Goal: Transaction & Acquisition: Download file/media

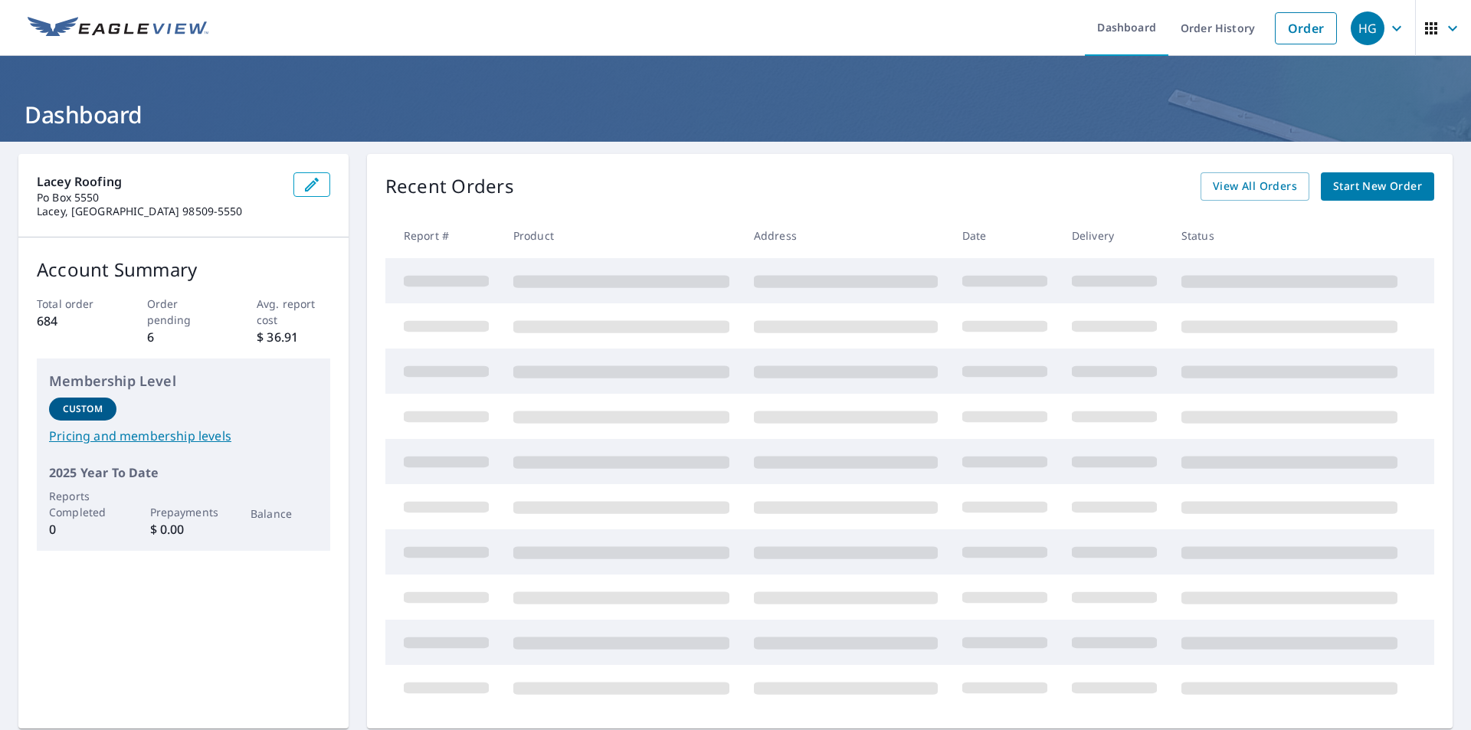
click at [562, 468] on span at bounding box center [621, 462] width 216 height 12
click at [717, 201] on div "Recent Orders View All Orders Start New Order Report # Product Address Date Del…" at bounding box center [910, 441] width 1086 height 575
click at [788, 198] on div "Recent Orders View All Orders Start New Order" at bounding box center [909, 186] width 1049 height 28
click at [1213, 34] on link "Order History" at bounding box center [1217, 28] width 99 height 56
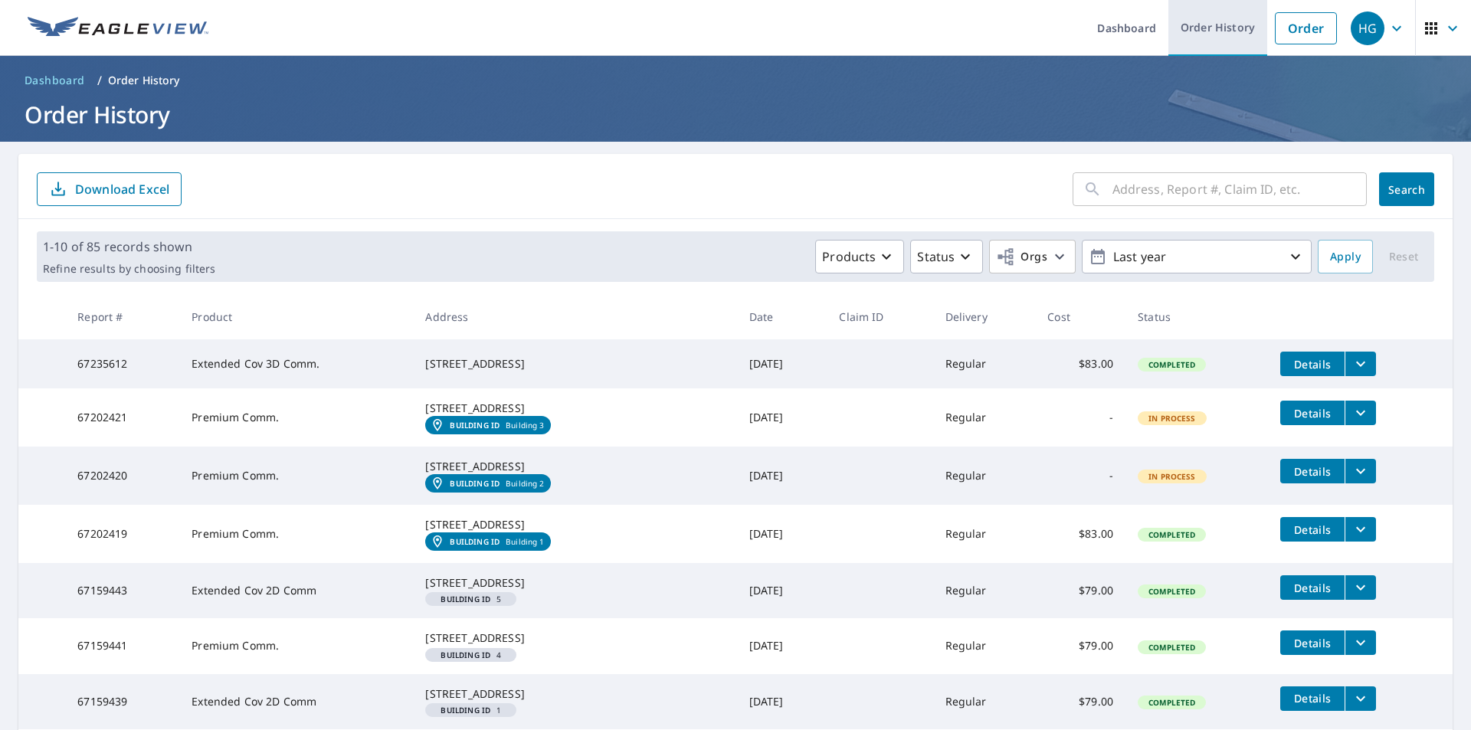
click at [1213, 31] on link "Order History" at bounding box center [1217, 28] width 99 height 56
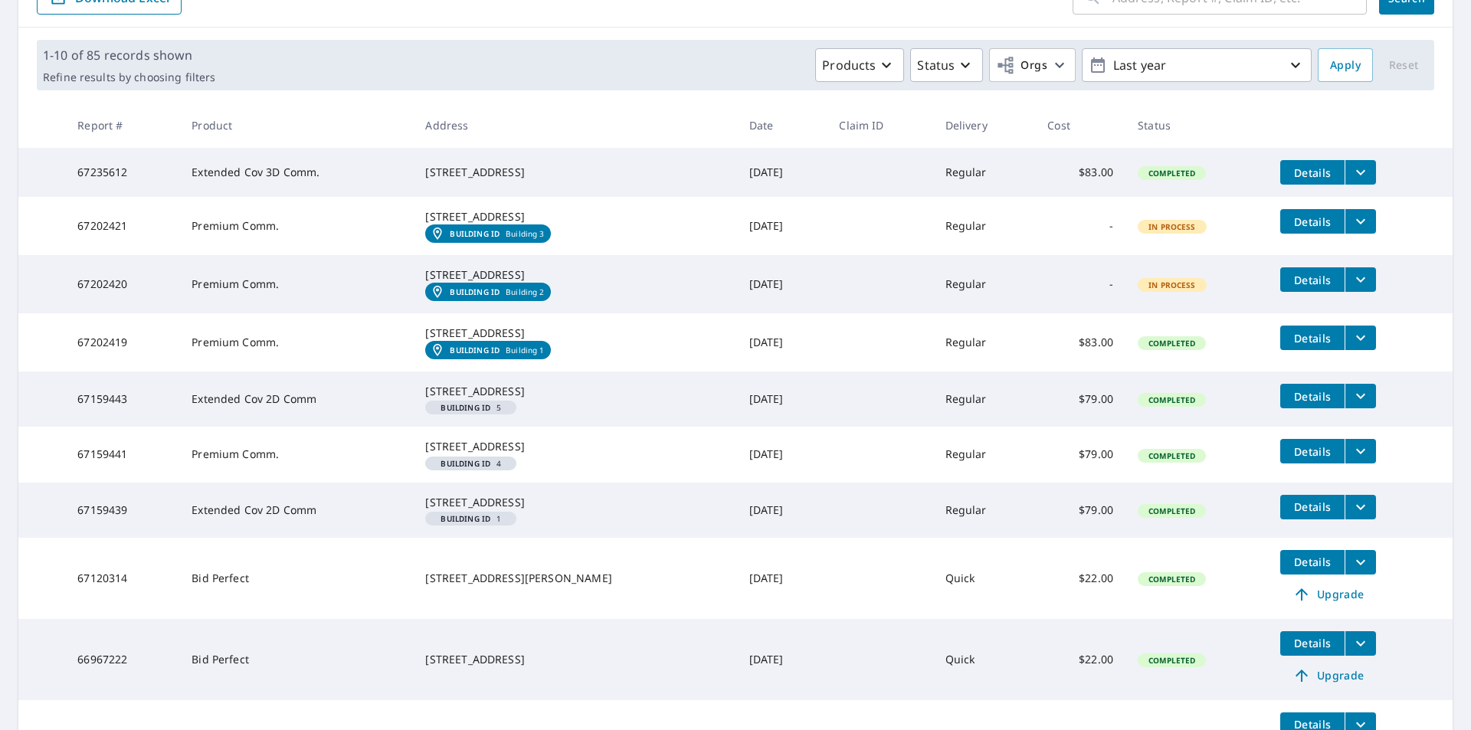
scroll to position [230, 0]
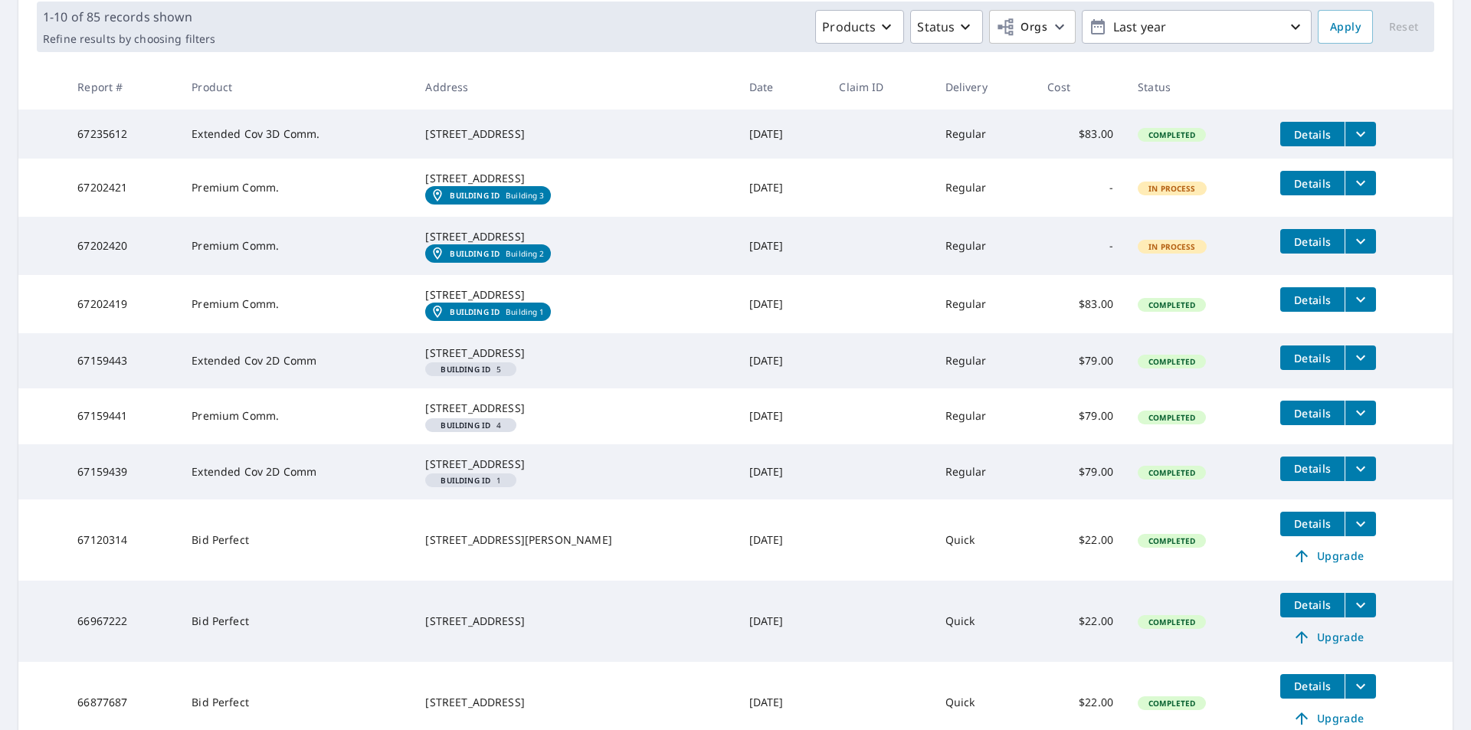
click at [458, 472] on div "[STREET_ADDRESS]" at bounding box center [574, 464] width 299 height 15
click at [1295, 476] on span "Details" at bounding box center [1312, 468] width 46 height 15
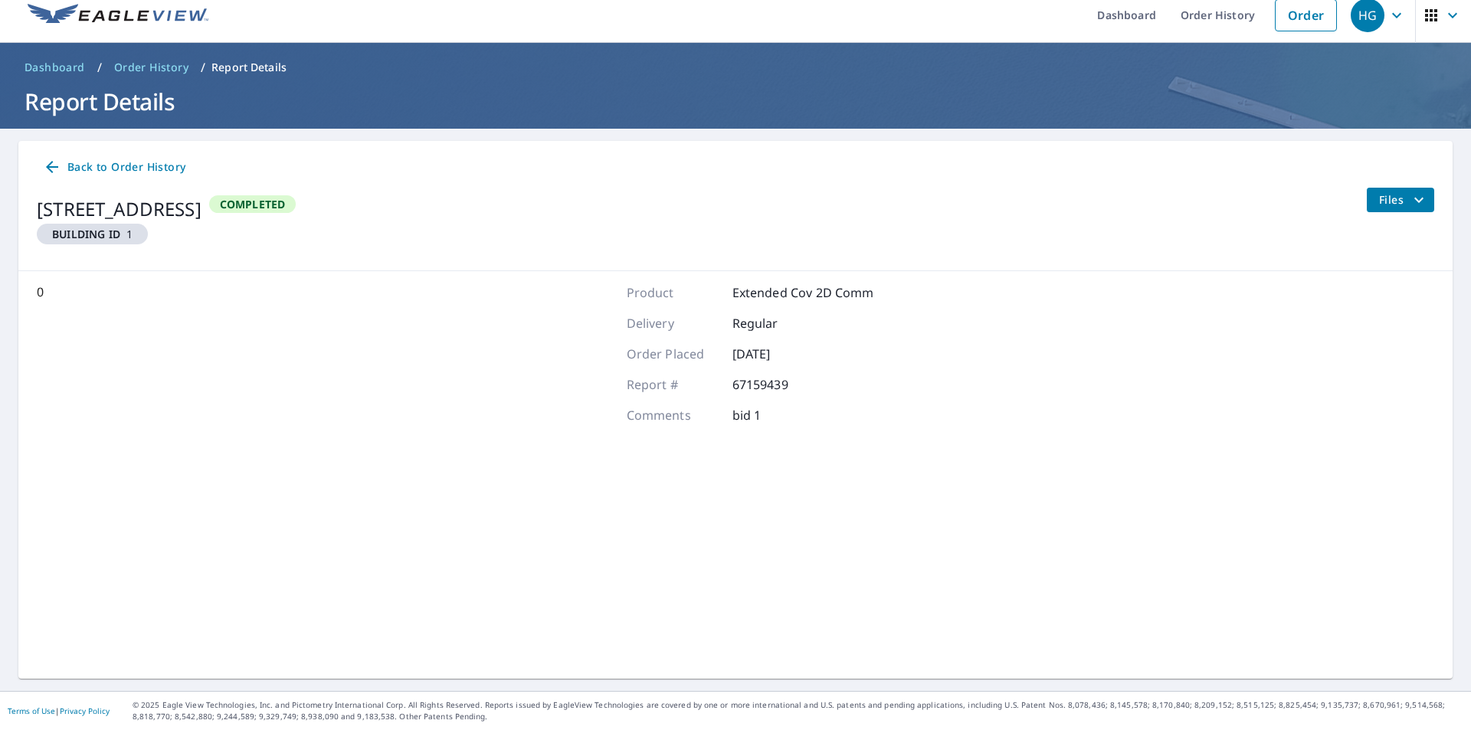
scroll to position [13, 0]
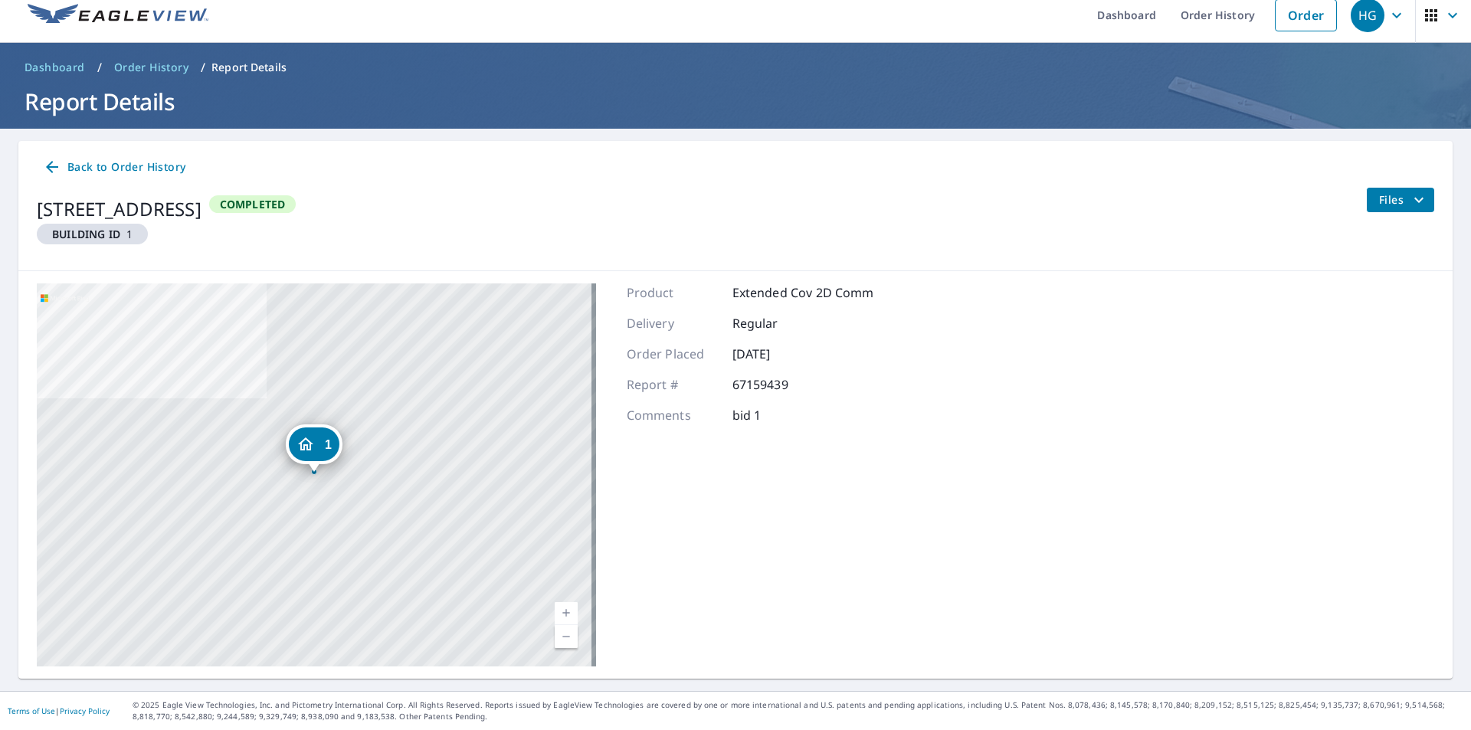
click at [305, 446] on icon "Dropped pin, building 1, Residential property, 7325 20th Ave SE Lacey, WA 98503" at bounding box center [305, 443] width 15 height 13
click at [993, 509] on div "1 [STREET_ADDRESS] Aerial Road A standard road map Aerial A detailed look from …" at bounding box center [735, 475] width 1434 height 408
drag, startPoint x: 1379, startPoint y: 198, endPoint x: 1348, endPoint y: 208, distance: 32.9
click at [1379, 200] on span "Files" at bounding box center [1403, 200] width 49 height 18
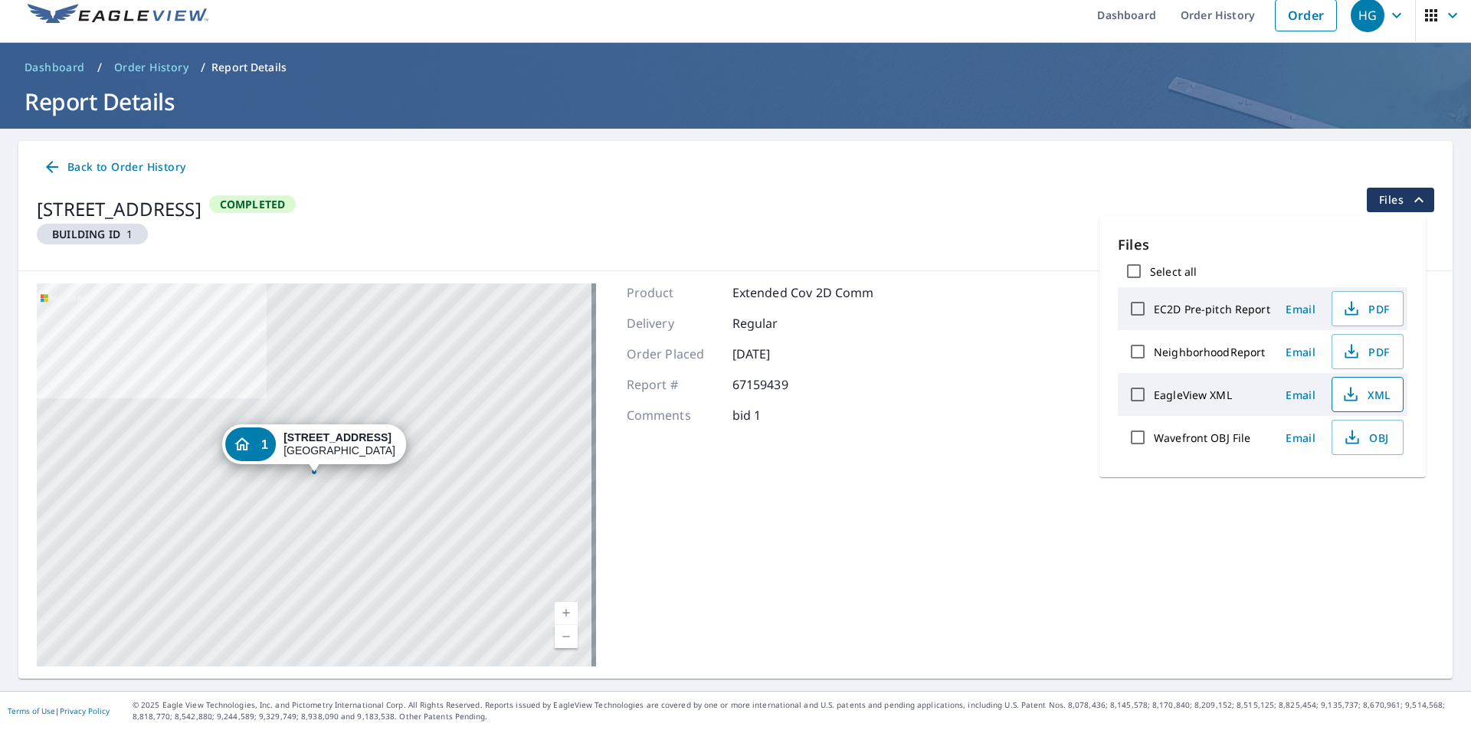
click at [1366, 391] on span "XML" at bounding box center [1365, 394] width 49 height 18
click at [1190, 313] on label "EC2D Pre-pitch Report" at bounding box center [1212, 309] width 116 height 15
click at [1154, 313] on input "EC2D Pre-pitch Report" at bounding box center [1138, 309] width 32 height 32
checkbox input "true"
click at [1197, 359] on label "NeighborhoodReport" at bounding box center [1209, 352] width 111 height 15
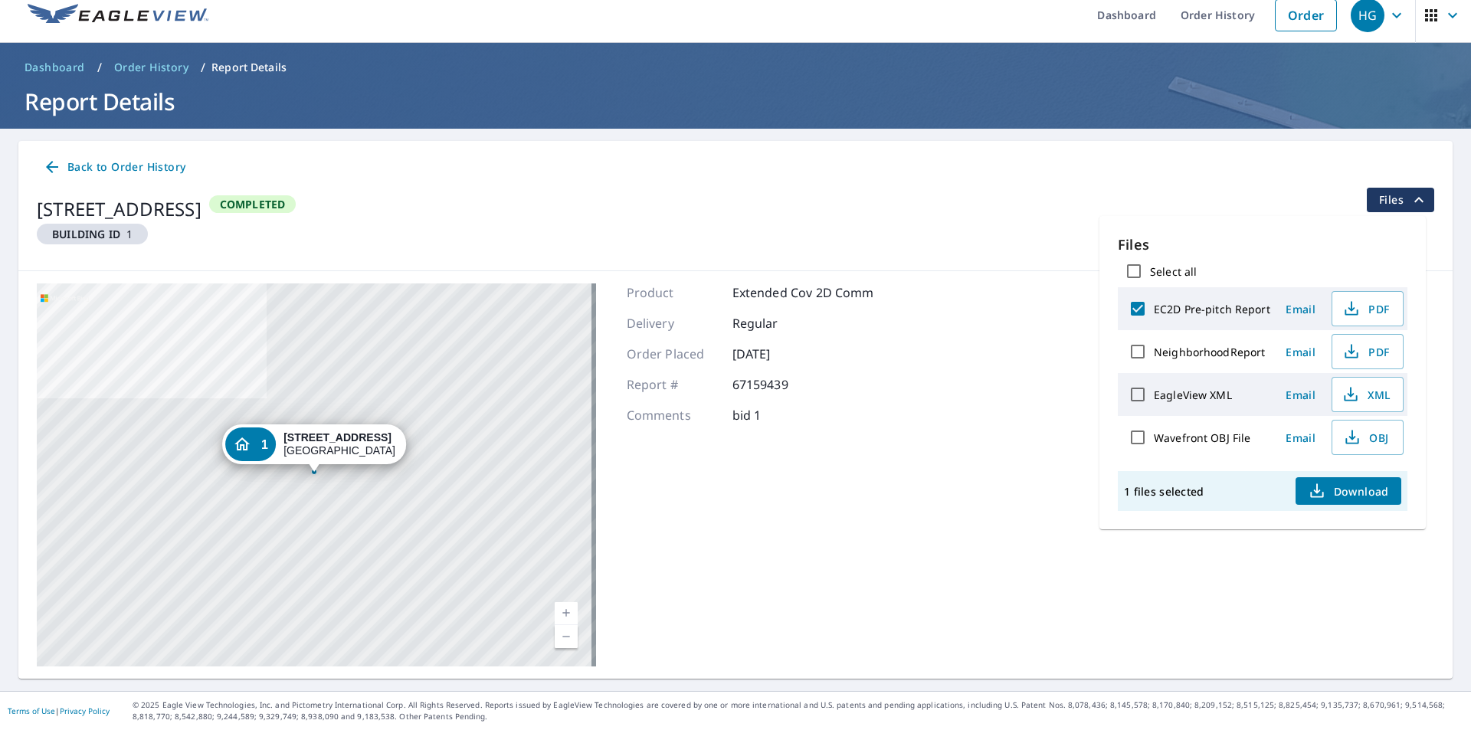
click at [1154, 359] on input "NeighborhoodReport" at bounding box center [1138, 352] width 32 height 32
checkbox input "true"
click at [1375, 351] on span "PDF" at bounding box center [1365, 351] width 49 height 18
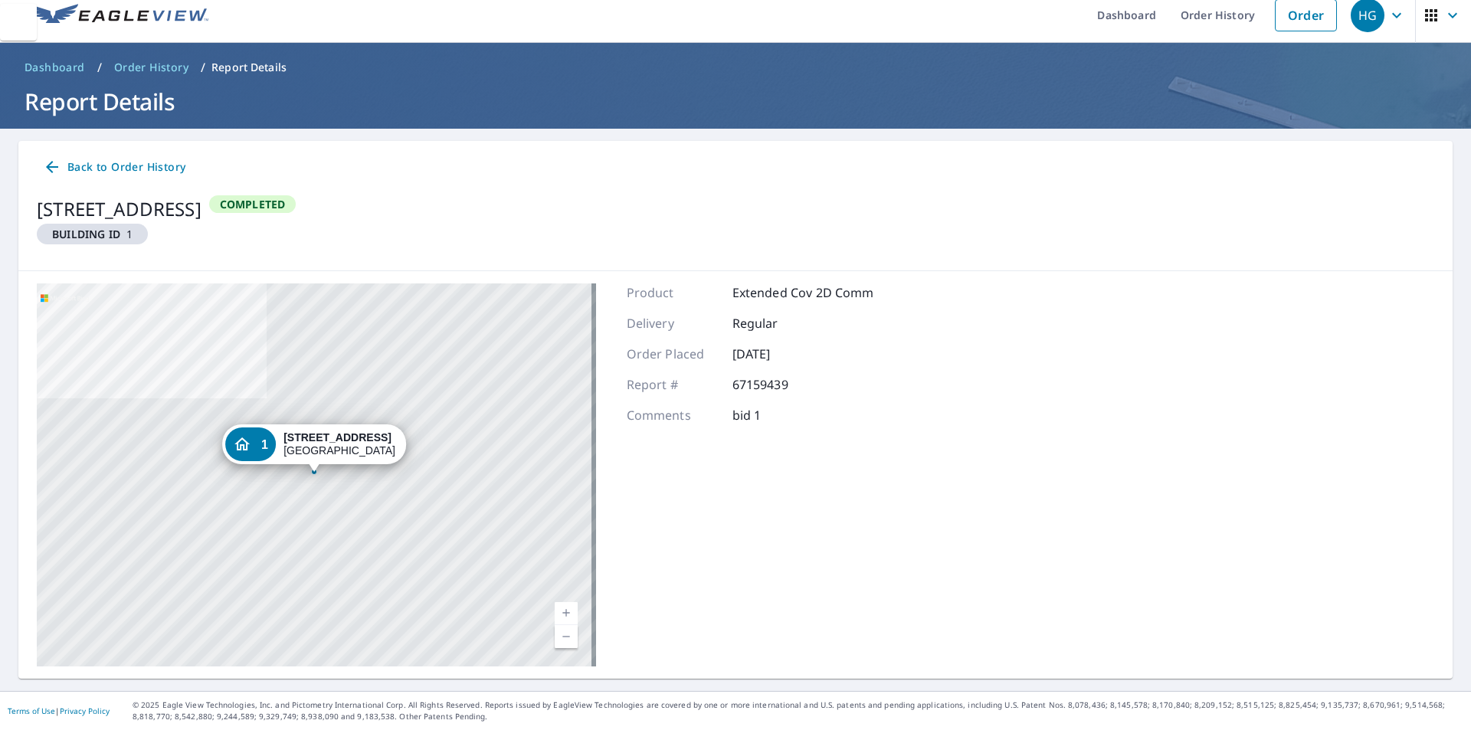
click at [345, 450] on div "[STREET_ADDRESS]" at bounding box center [339, 444] width 112 height 26
click at [1295, 17] on link "Order" at bounding box center [1306, 15] width 62 height 32
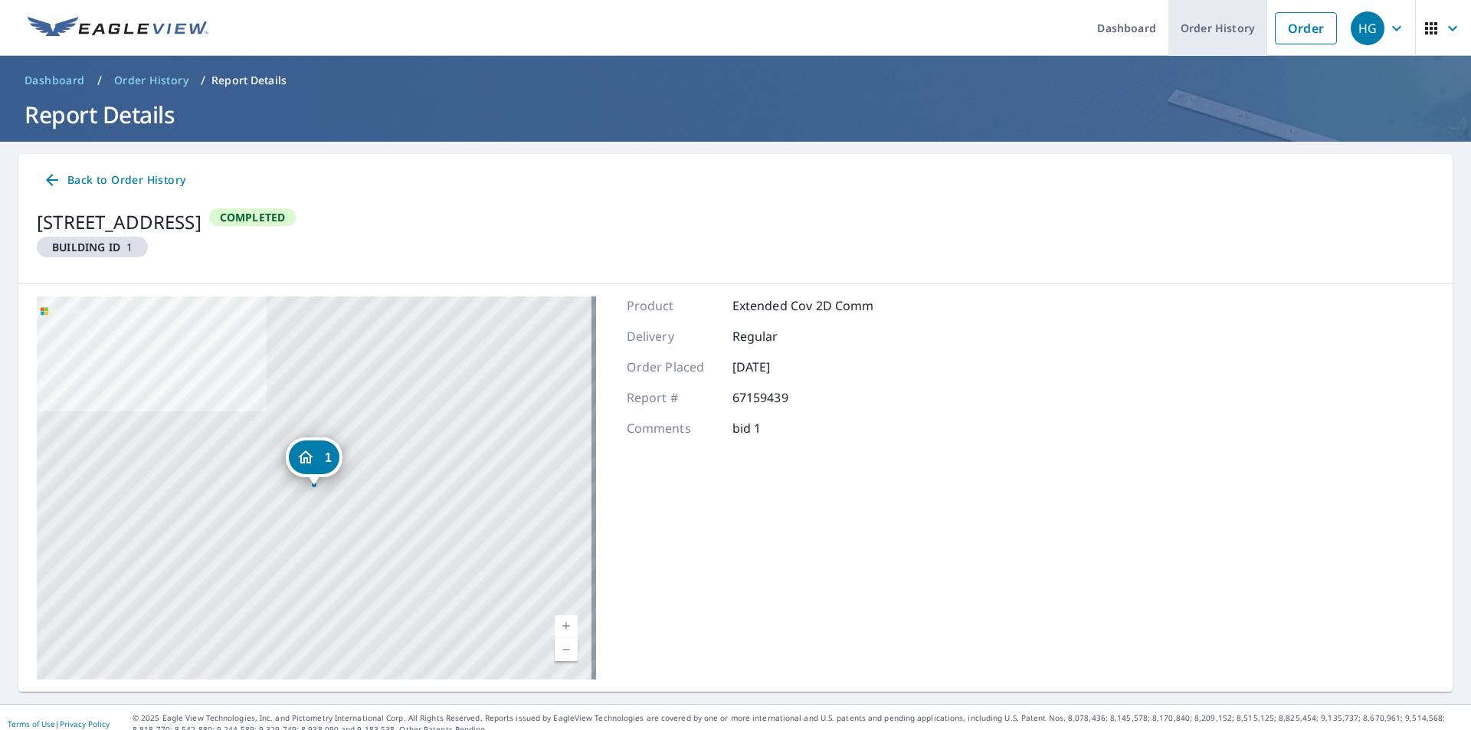
drag, startPoint x: 1196, startPoint y: 24, endPoint x: 1184, endPoint y: 28, distance: 12.1
click at [1195, 26] on link "Order History" at bounding box center [1217, 28] width 99 height 56
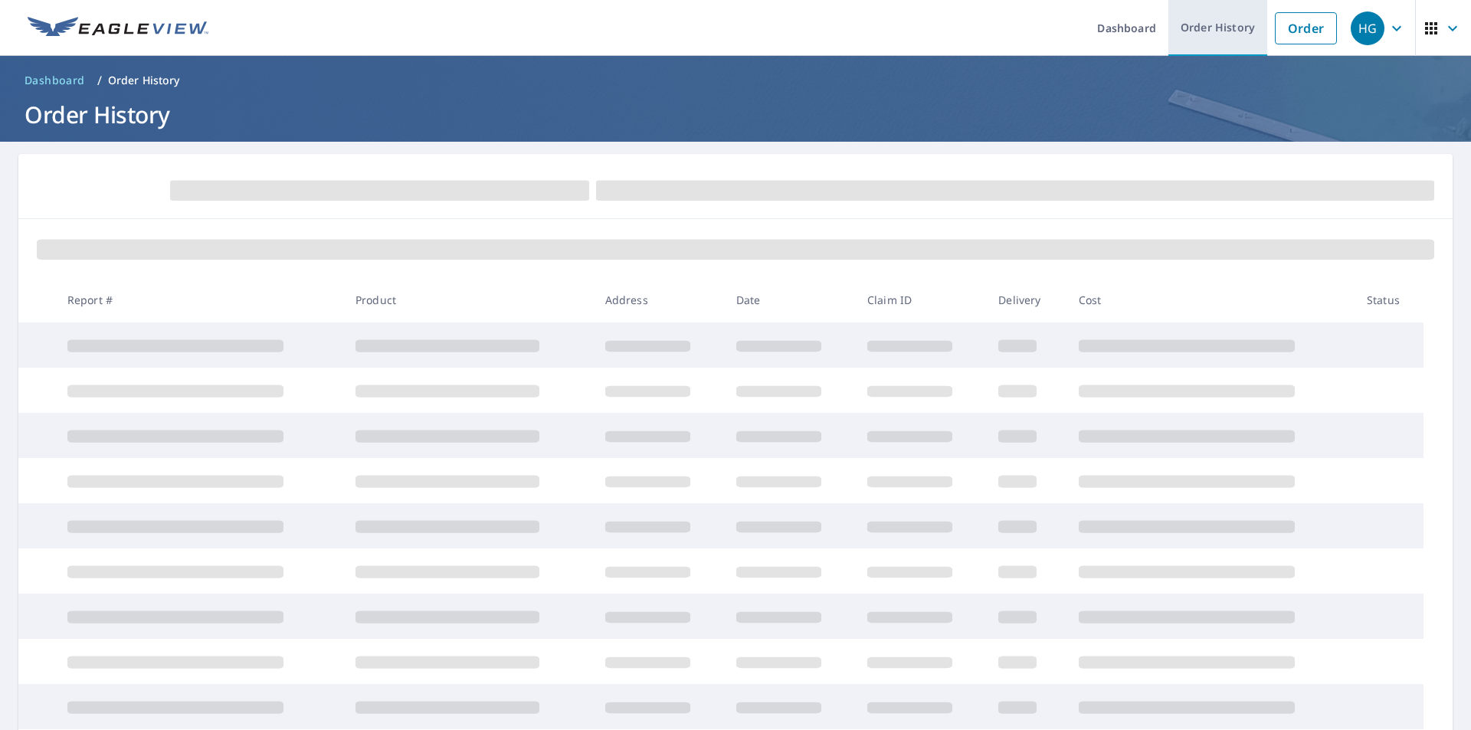
click at [1195, 15] on link "Order History" at bounding box center [1217, 28] width 99 height 56
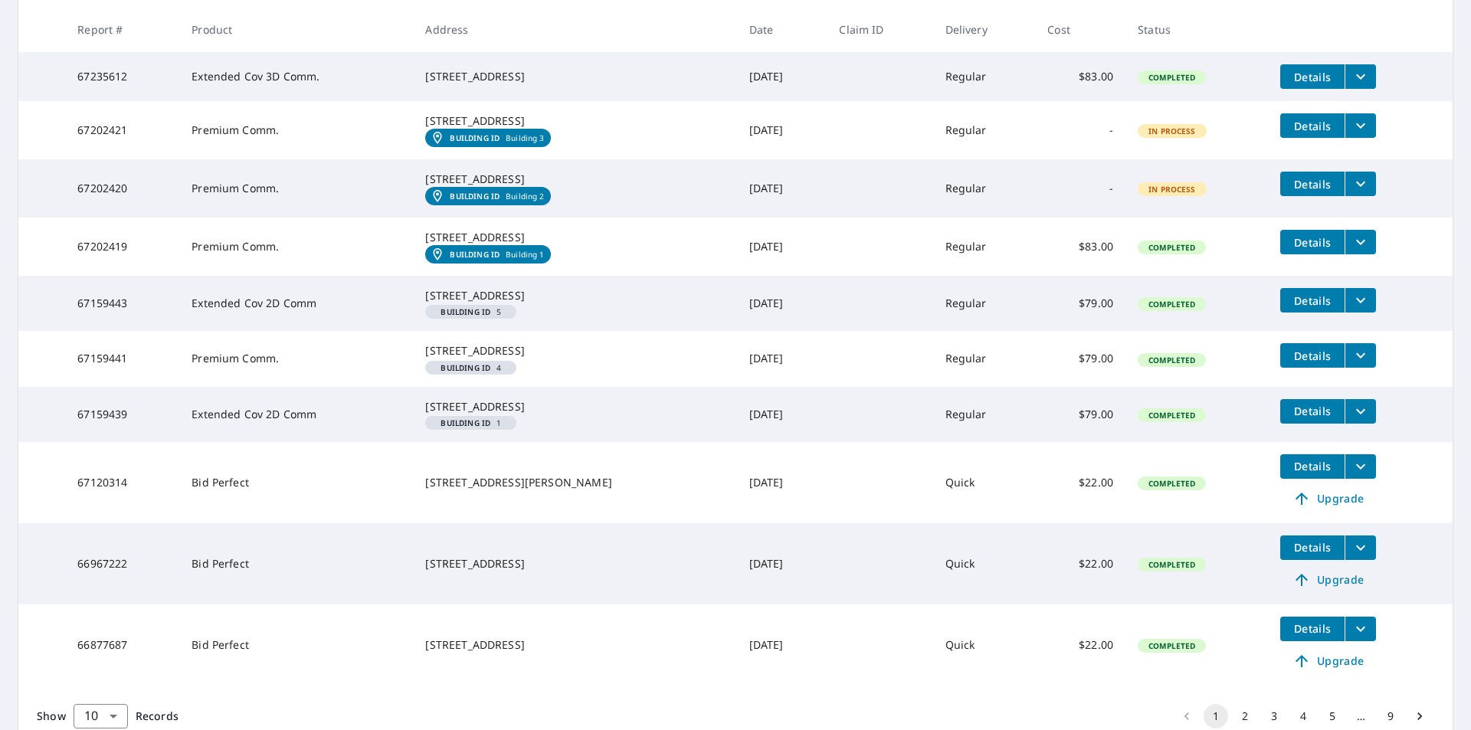
scroll to position [306, 0]
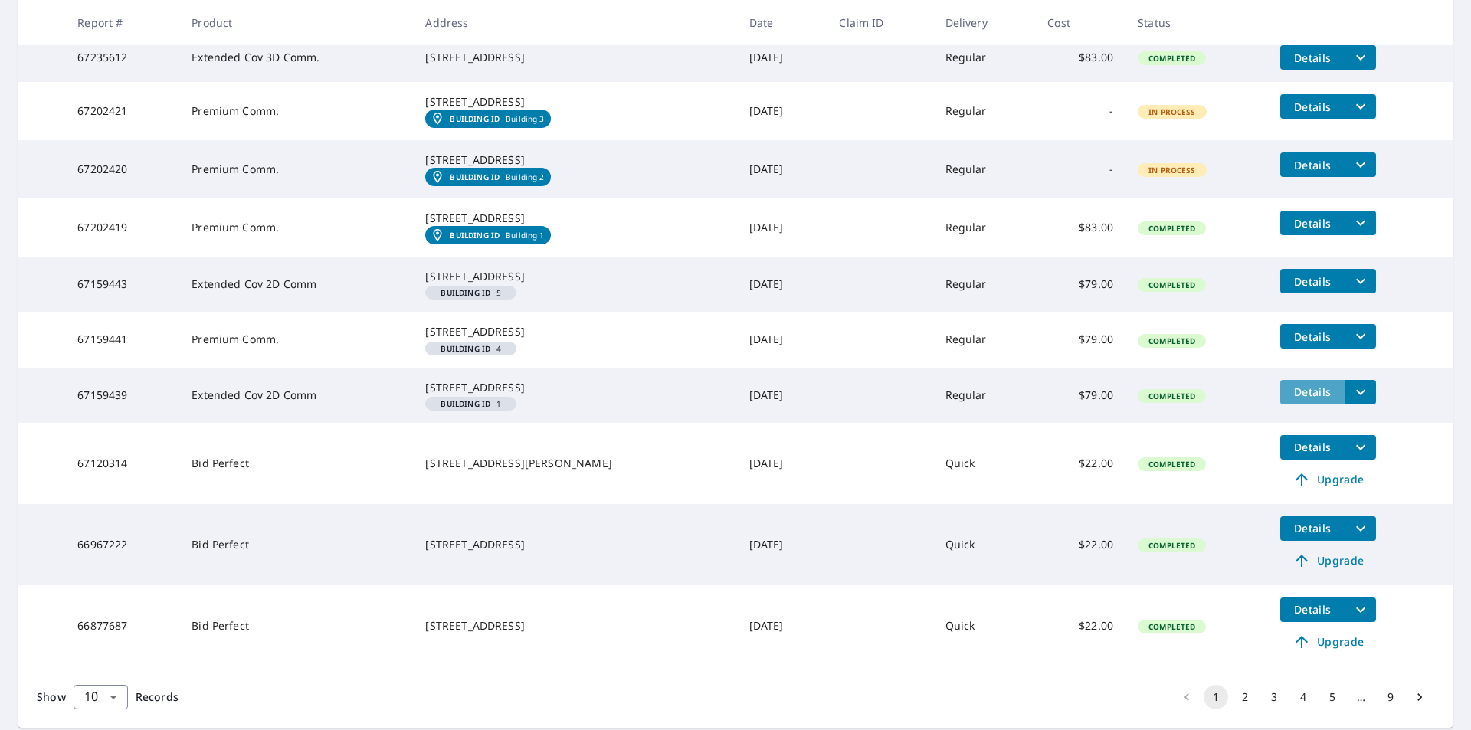
click at [1302, 399] on span "Details" at bounding box center [1312, 392] width 46 height 15
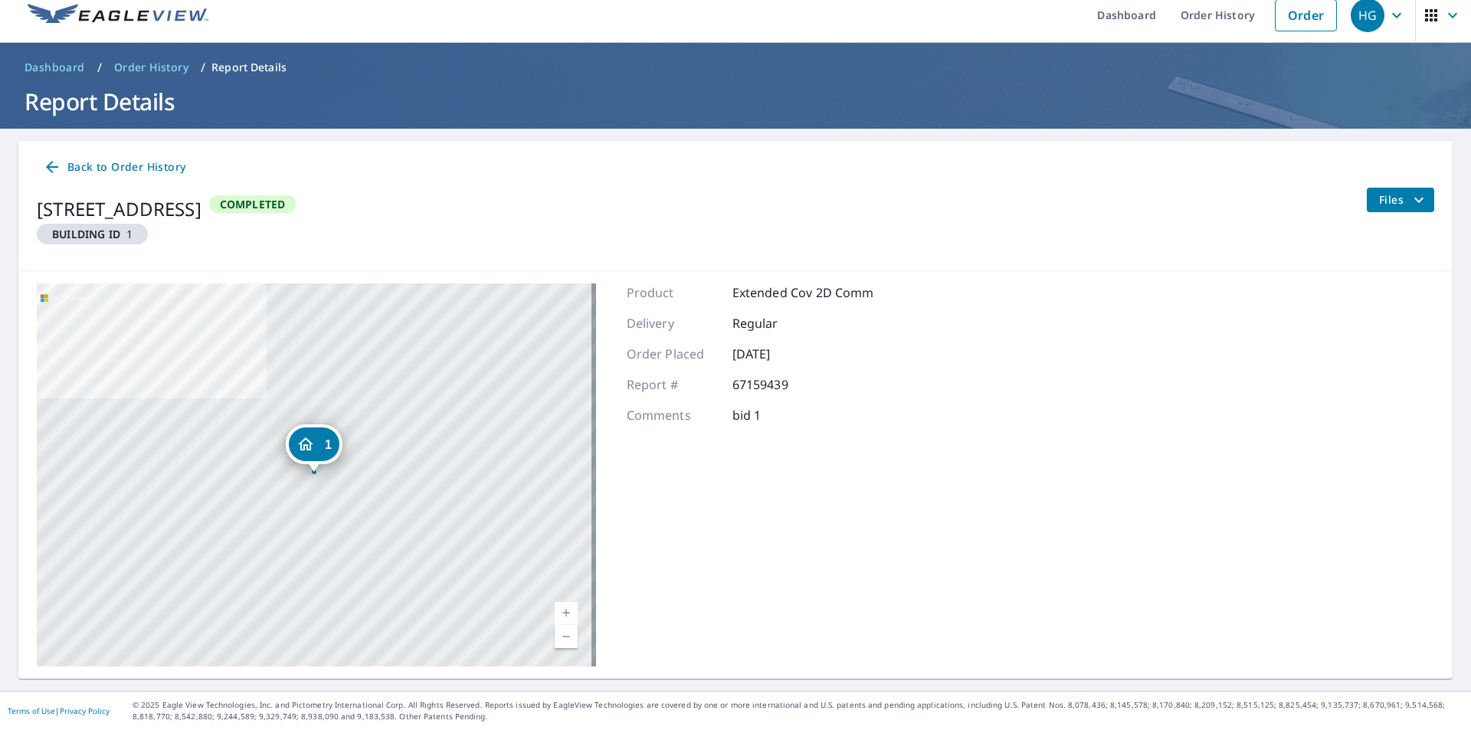
click at [311, 444] on icon "Dropped pin, building 1, Residential property, 7325 20th Ave SE Lacey, WA 98503" at bounding box center [305, 443] width 15 height 13
click at [311, 444] on div "[STREET_ADDRESS]" at bounding box center [339, 444] width 112 height 26
click at [1384, 208] on span "Files" at bounding box center [1403, 200] width 49 height 18
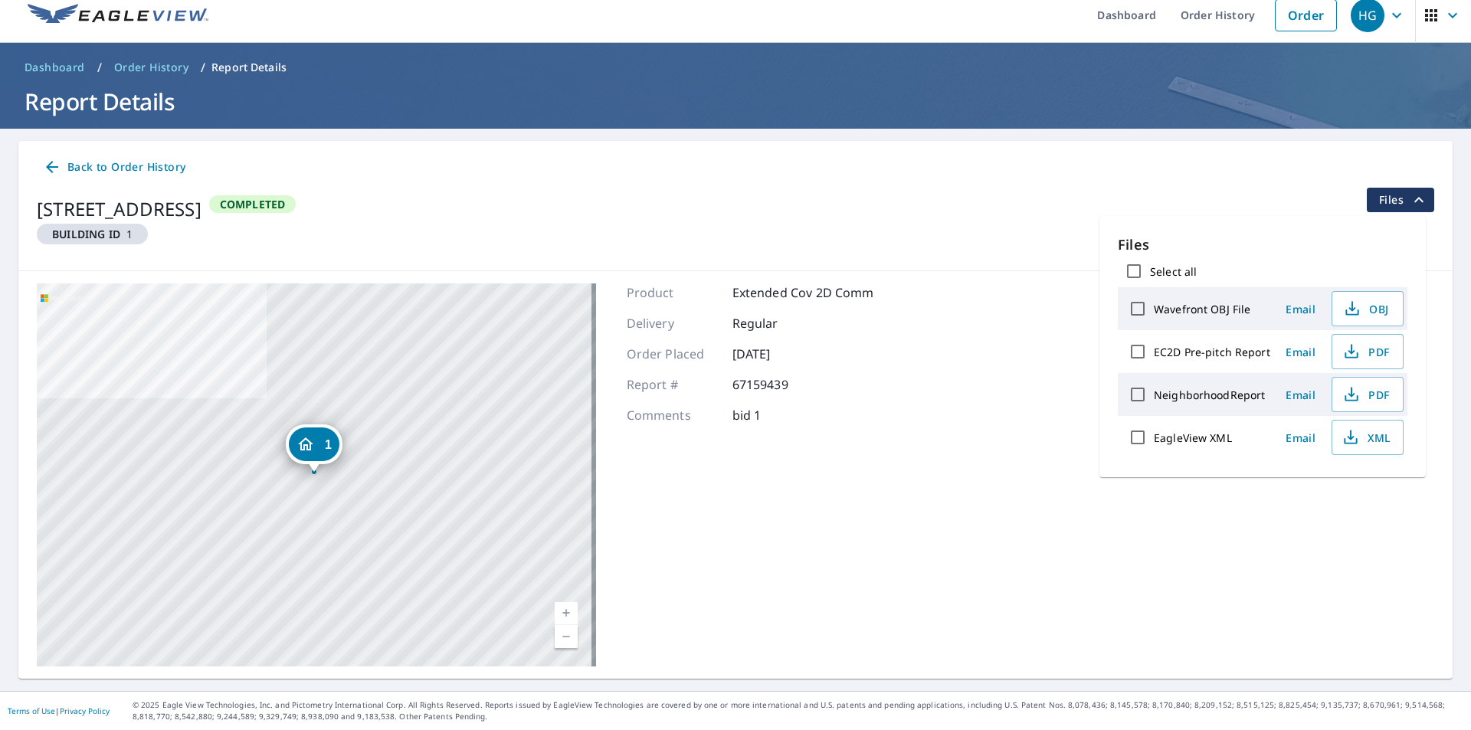
click at [1132, 268] on input "Select all" at bounding box center [1134, 271] width 32 height 32
checkbox input "true"
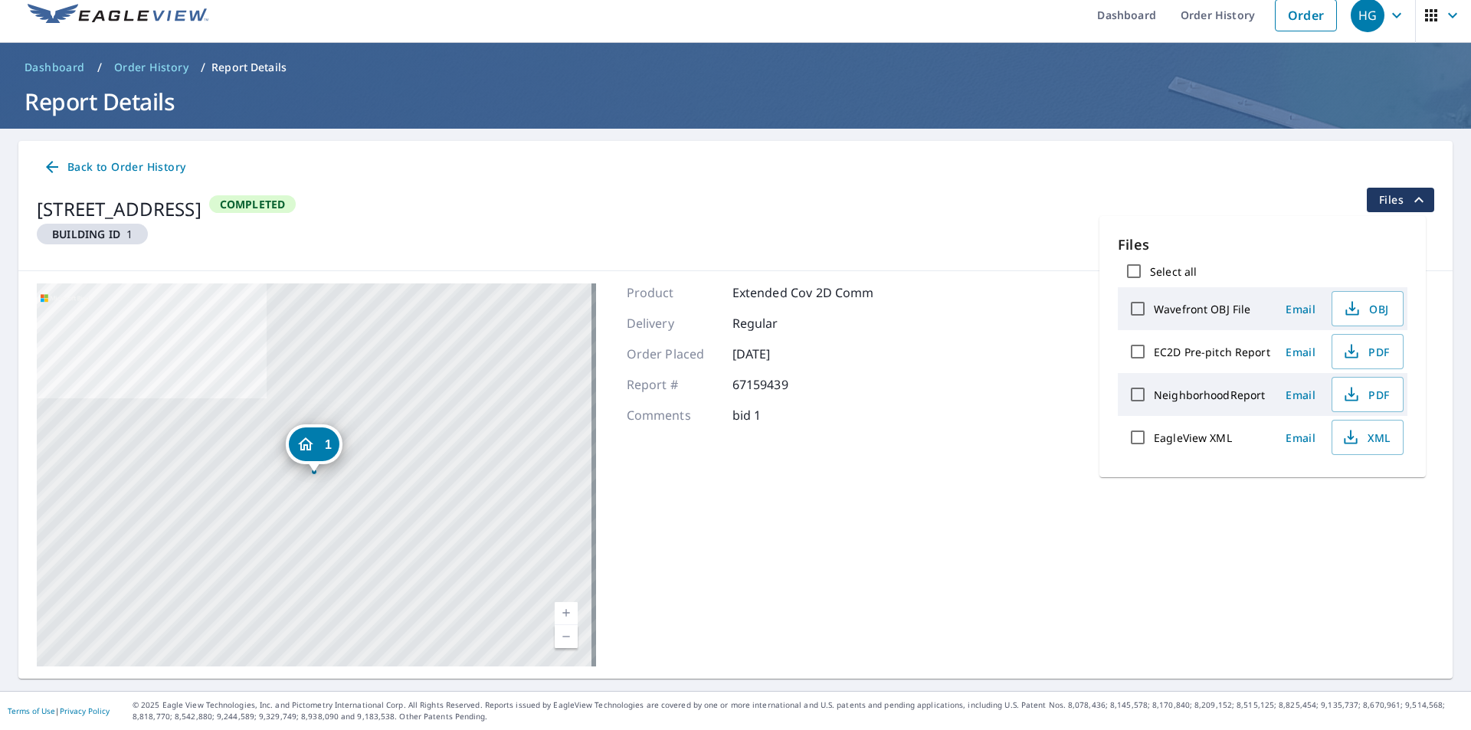
checkbox input "true"
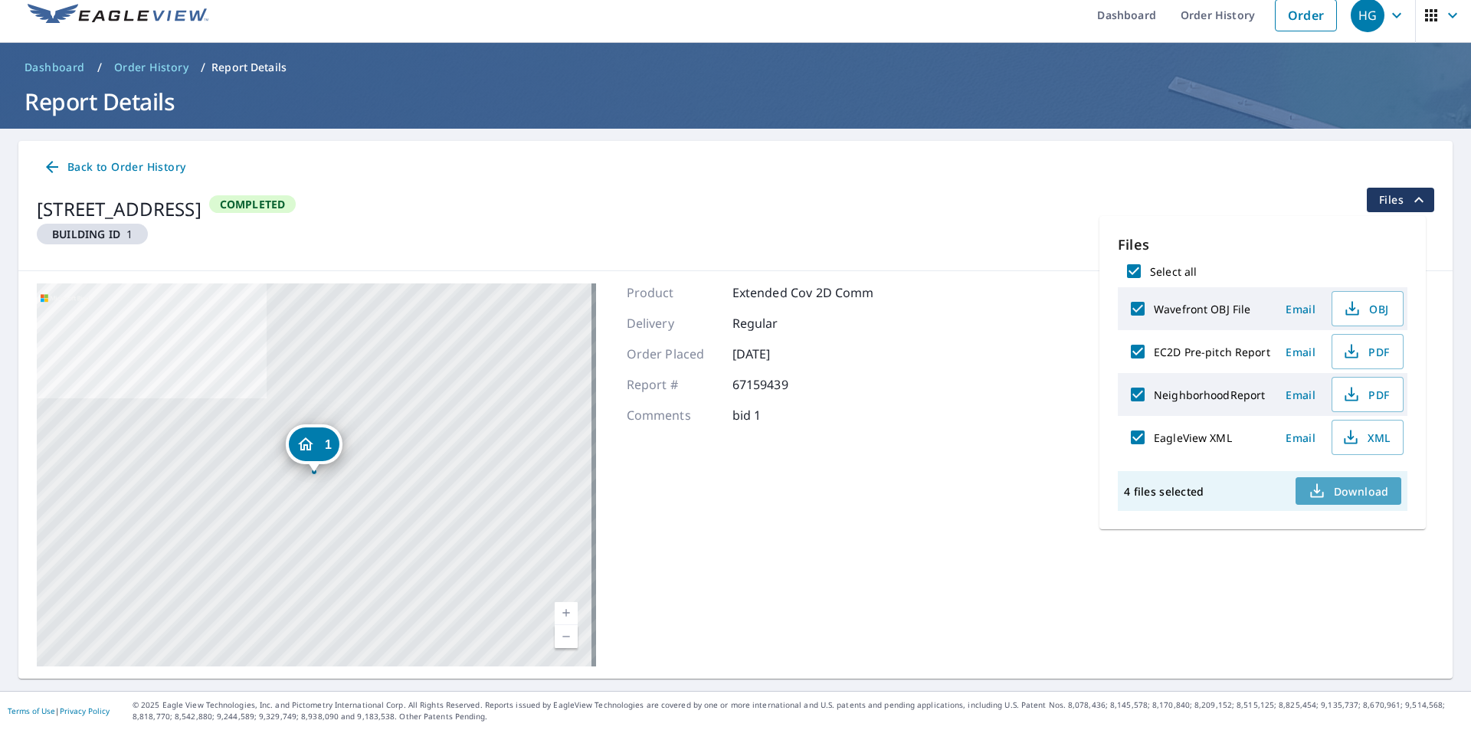
click at [1350, 492] on span "Download" at bounding box center [1348, 491] width 81 height 18
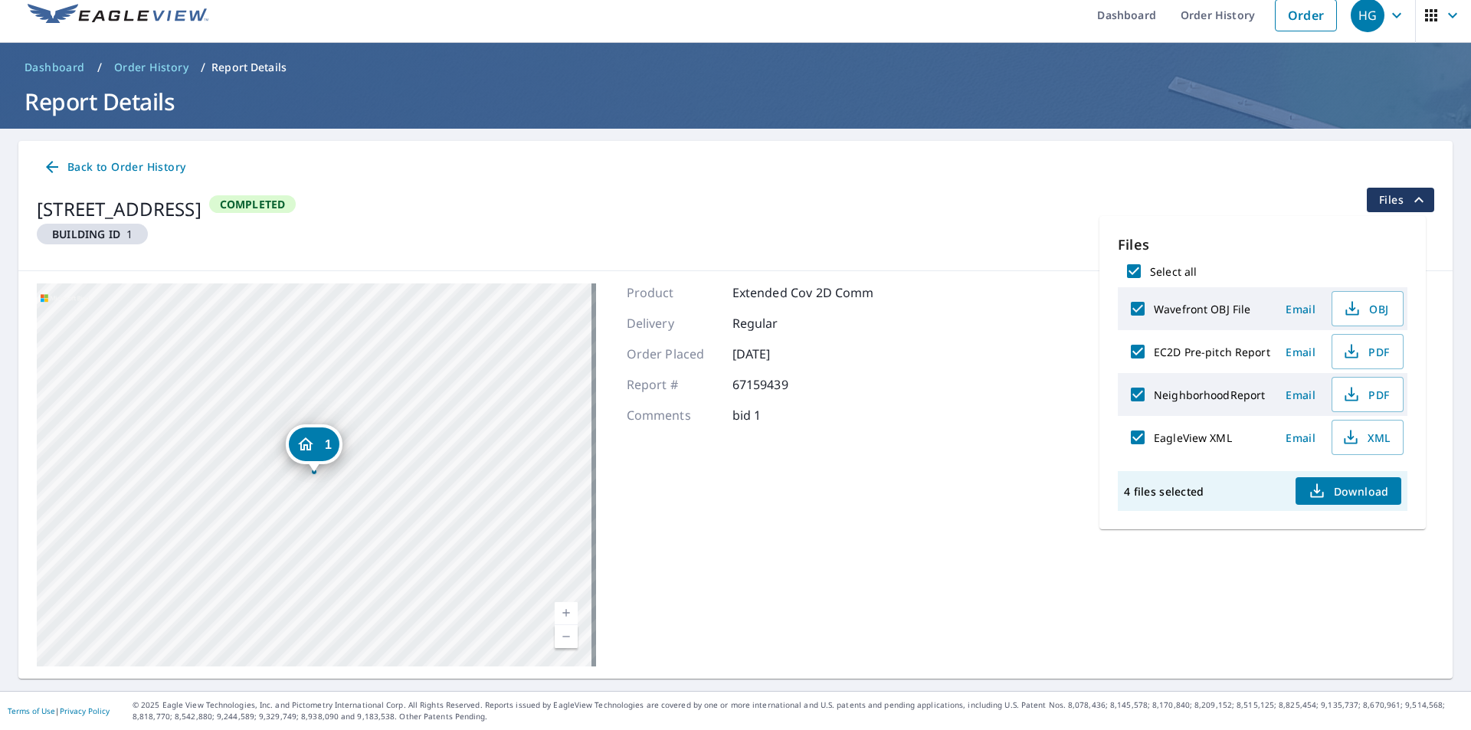
click at [316, 536] on div "1 [STREET_ADDRESS]" at bounding box center [316, 474] width 559 height 383
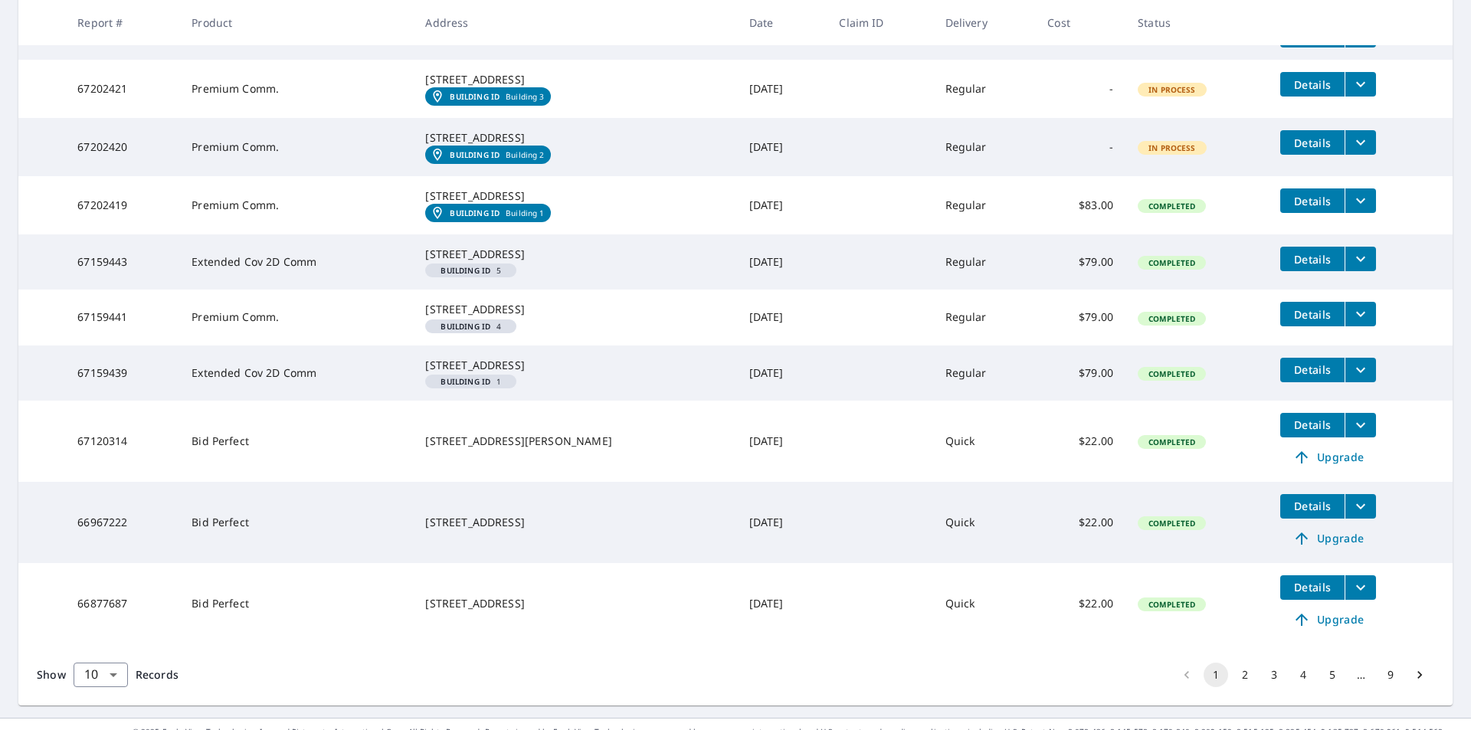
scroll to position [396, 0]
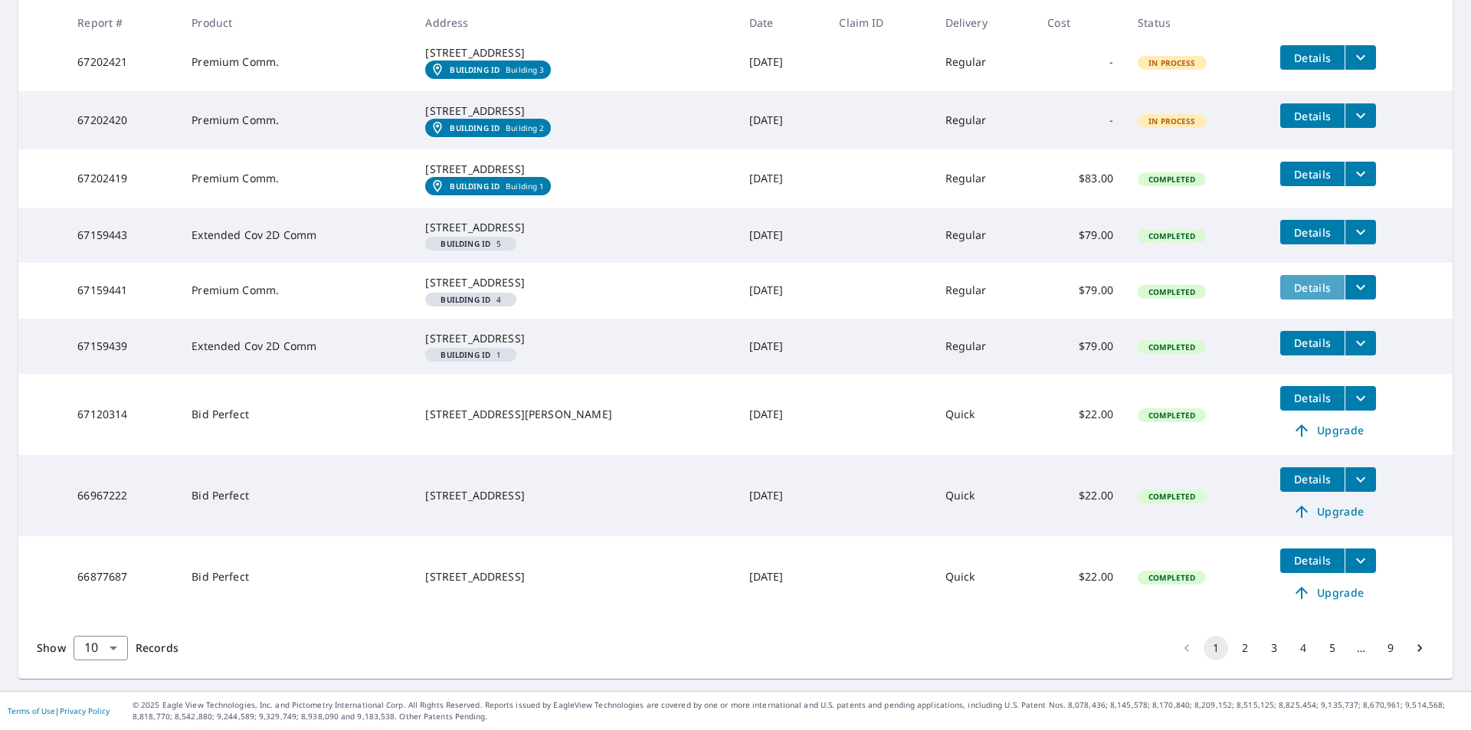
click at [1314, 295] on span "Details" at bounding box center [1312, 287] width 46 height 15
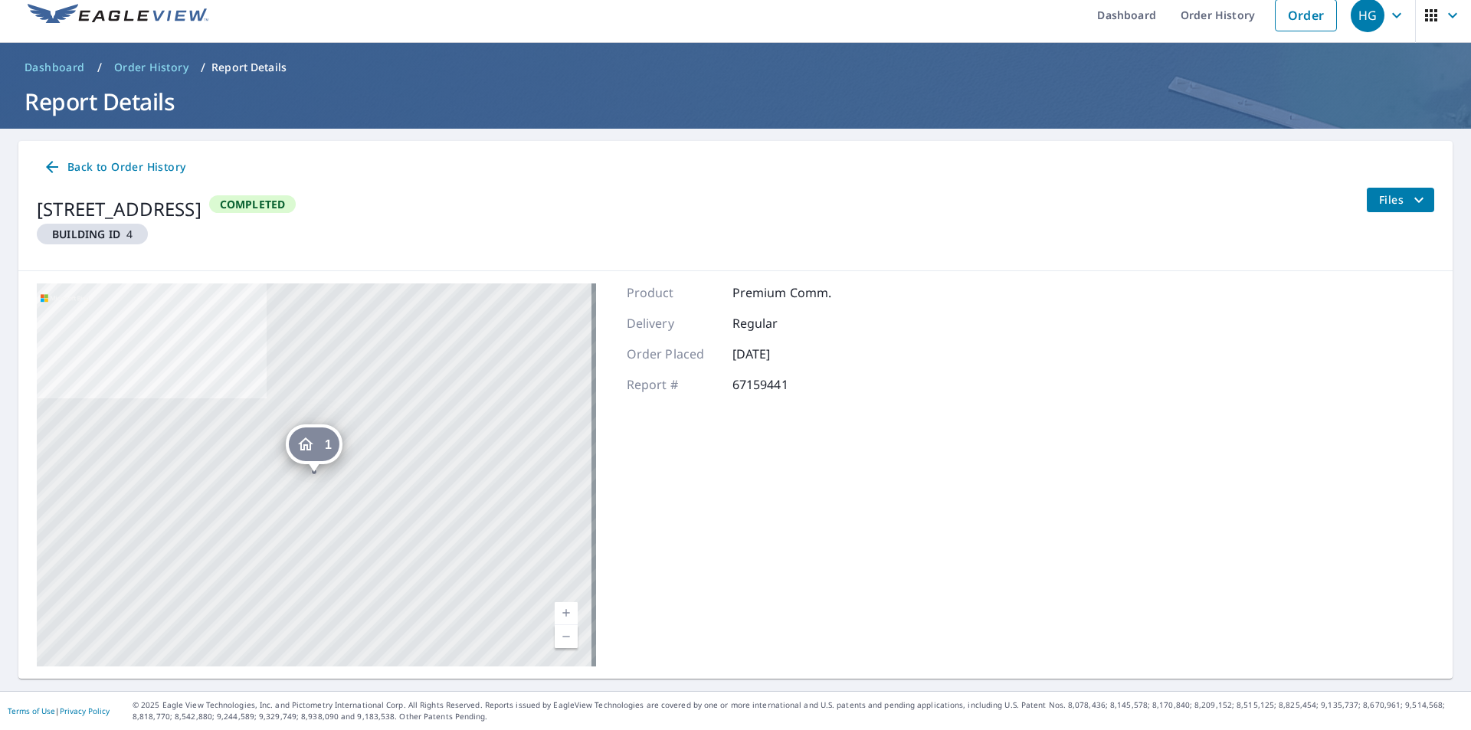
click at [1380, 205] on span "Files" at bounding box center [1403, 200] width 49 height 18
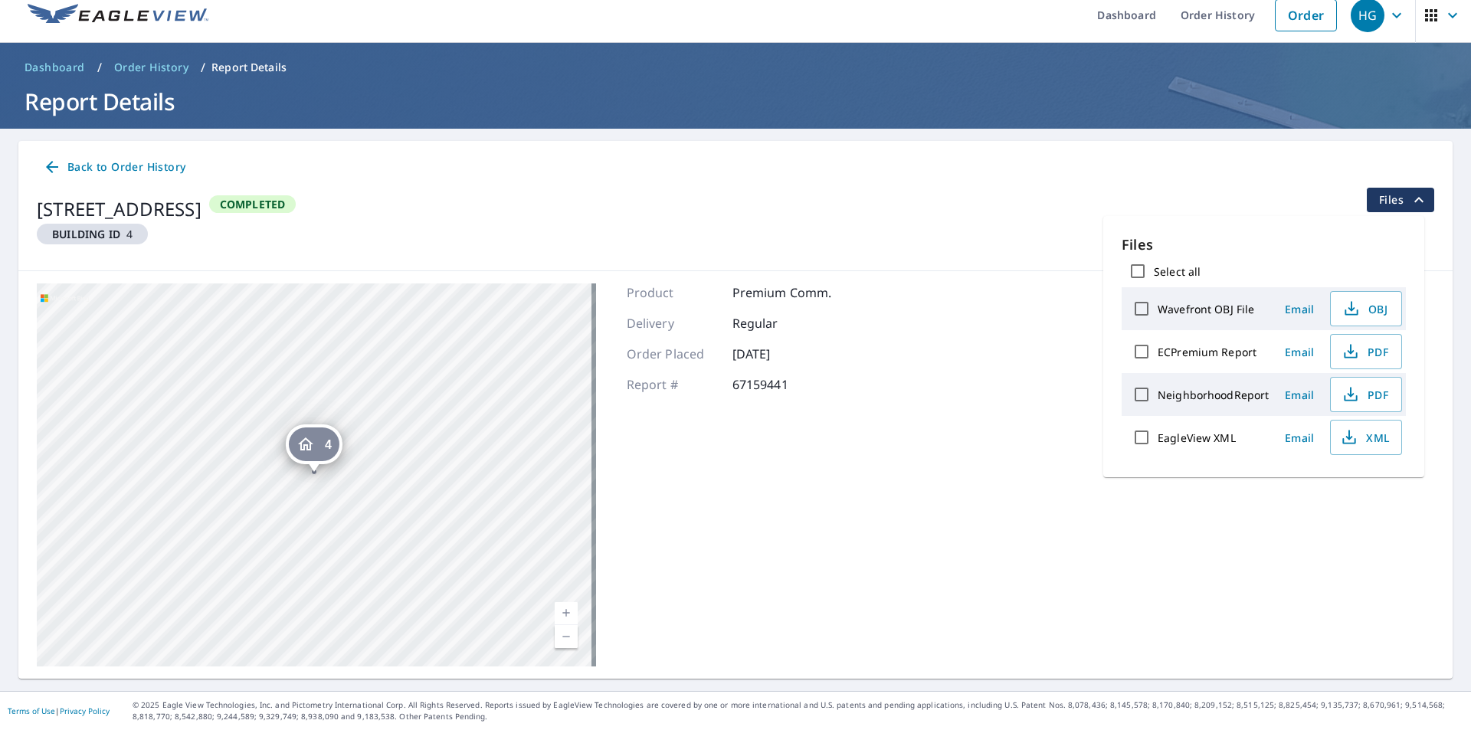
click at [1132, 269] on input "Select all" at bounding box center [1138, 271] width 32 height 32
checkbox input "true"
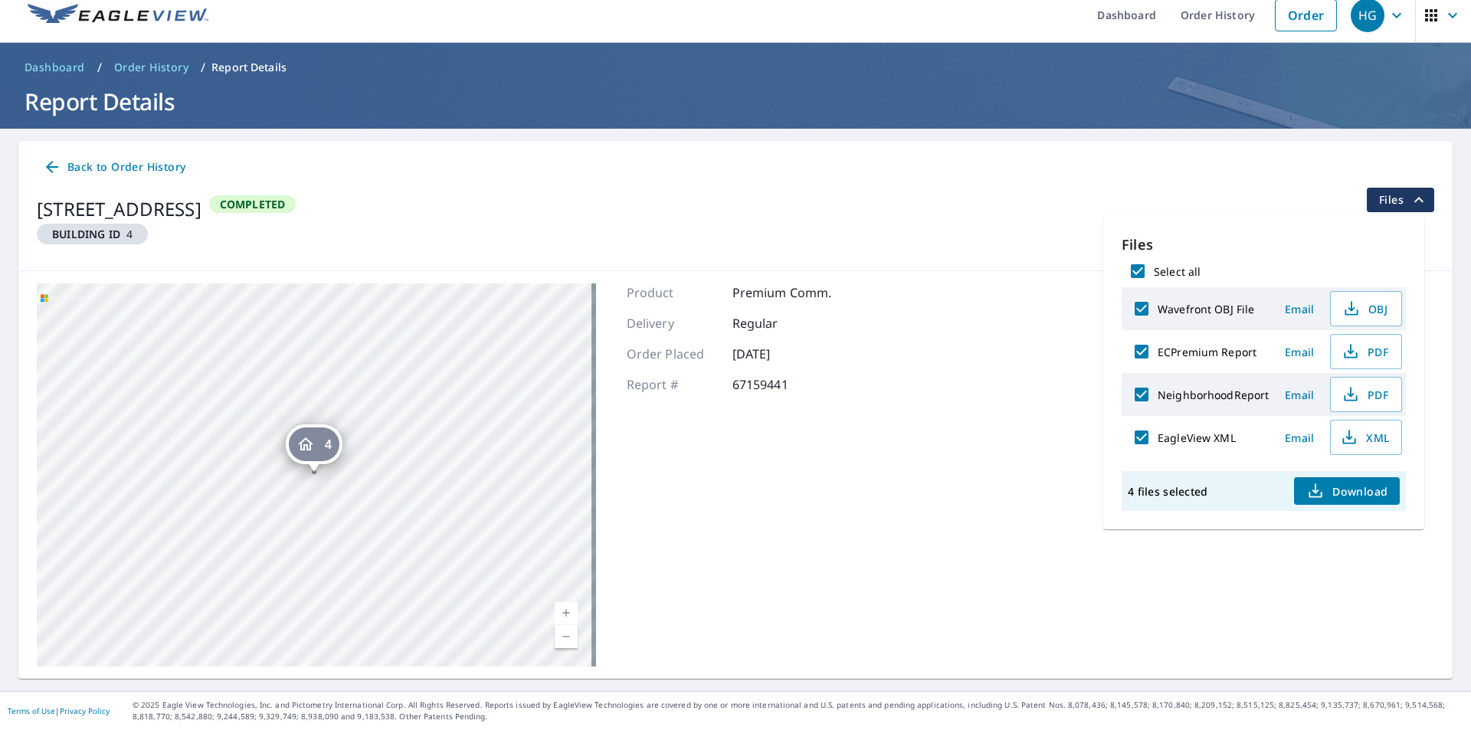
checkbox input "true"
click at [1338, 486] on span "Download" at bounding box center [1346, 491] width 81 height 18
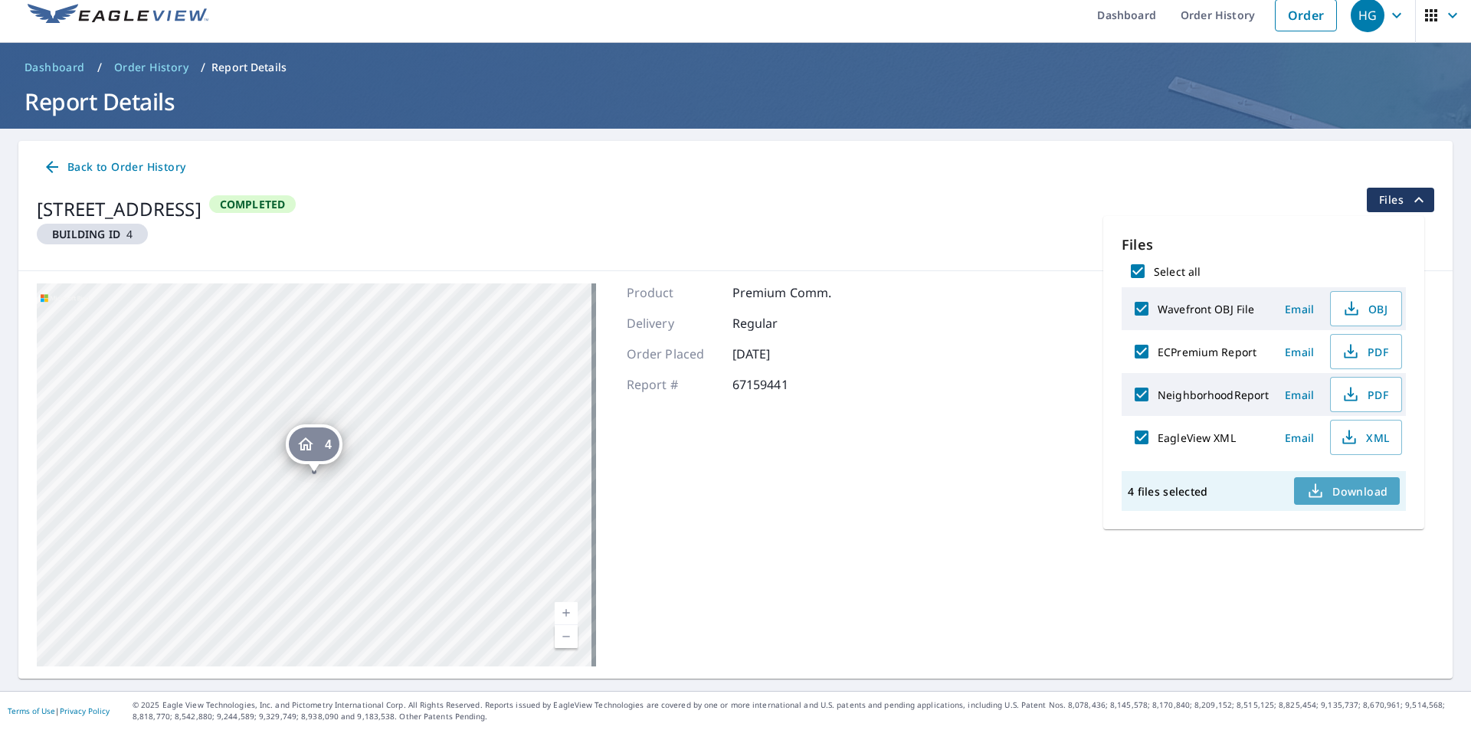
click at [1339, 493] on span "Download" at bounding box center [1346, 491] width 81 height 18
click at [1190, 21] on link "Order History" at bounding box center [1217, 15] width 99 height 56
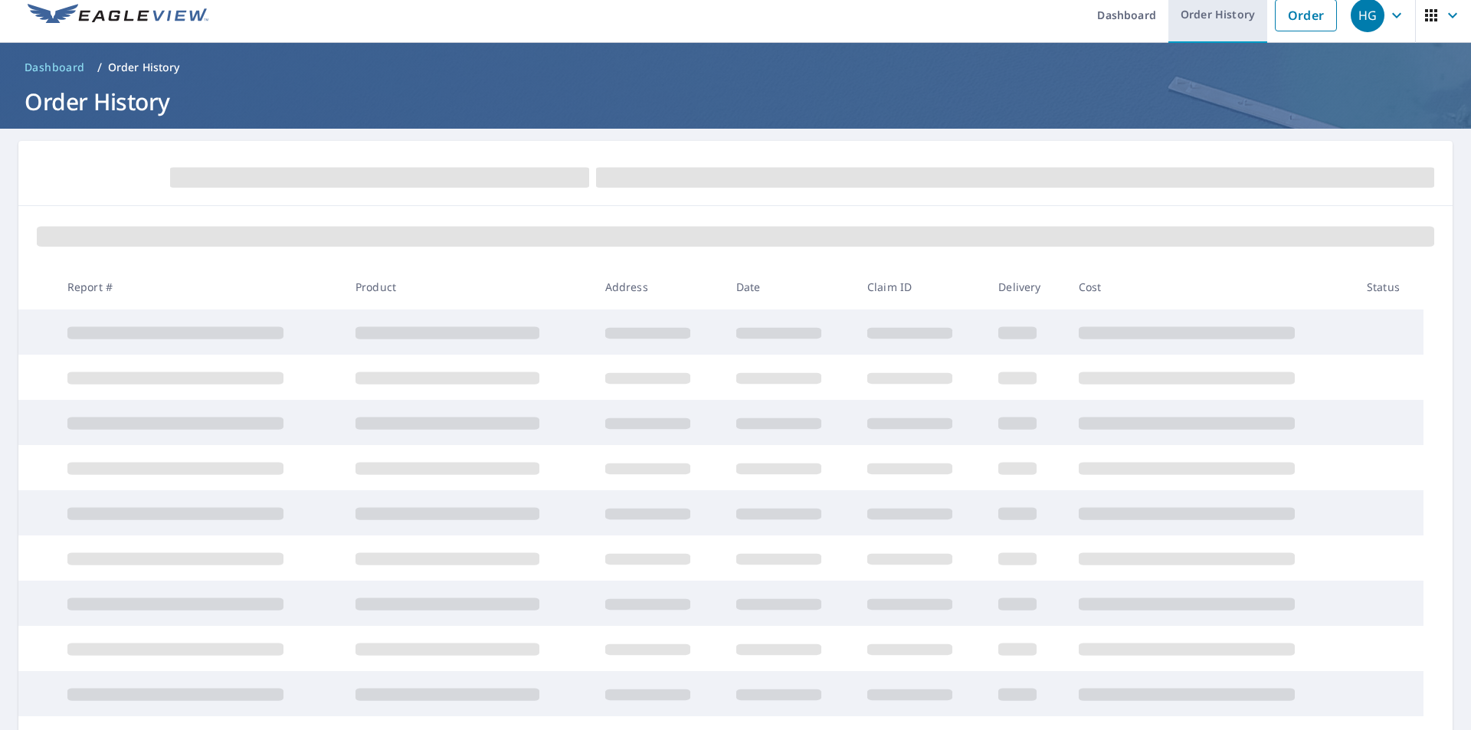
click at [1194, 13] on link "Order History" at bounding box center [1217, 15] width 99 height 56
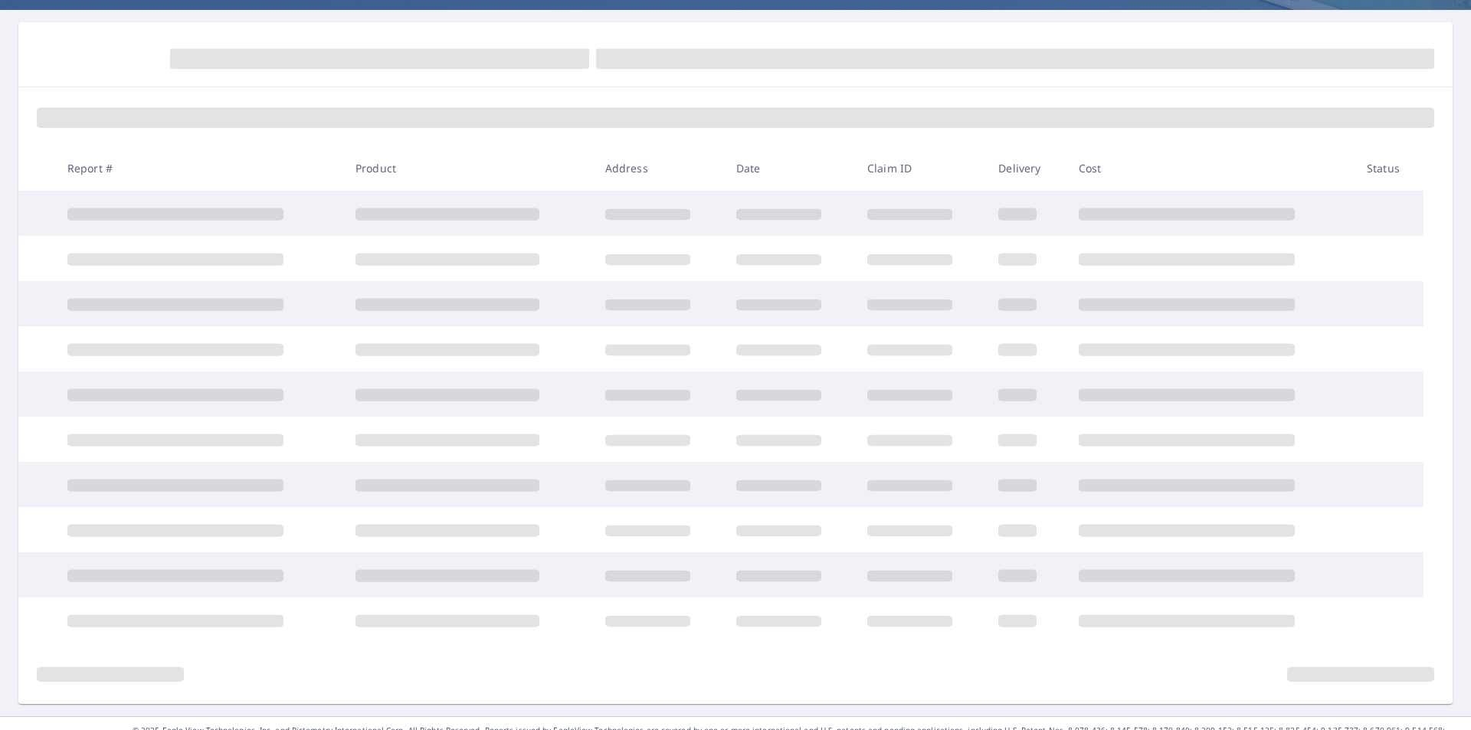
scroll to position [157, 0]
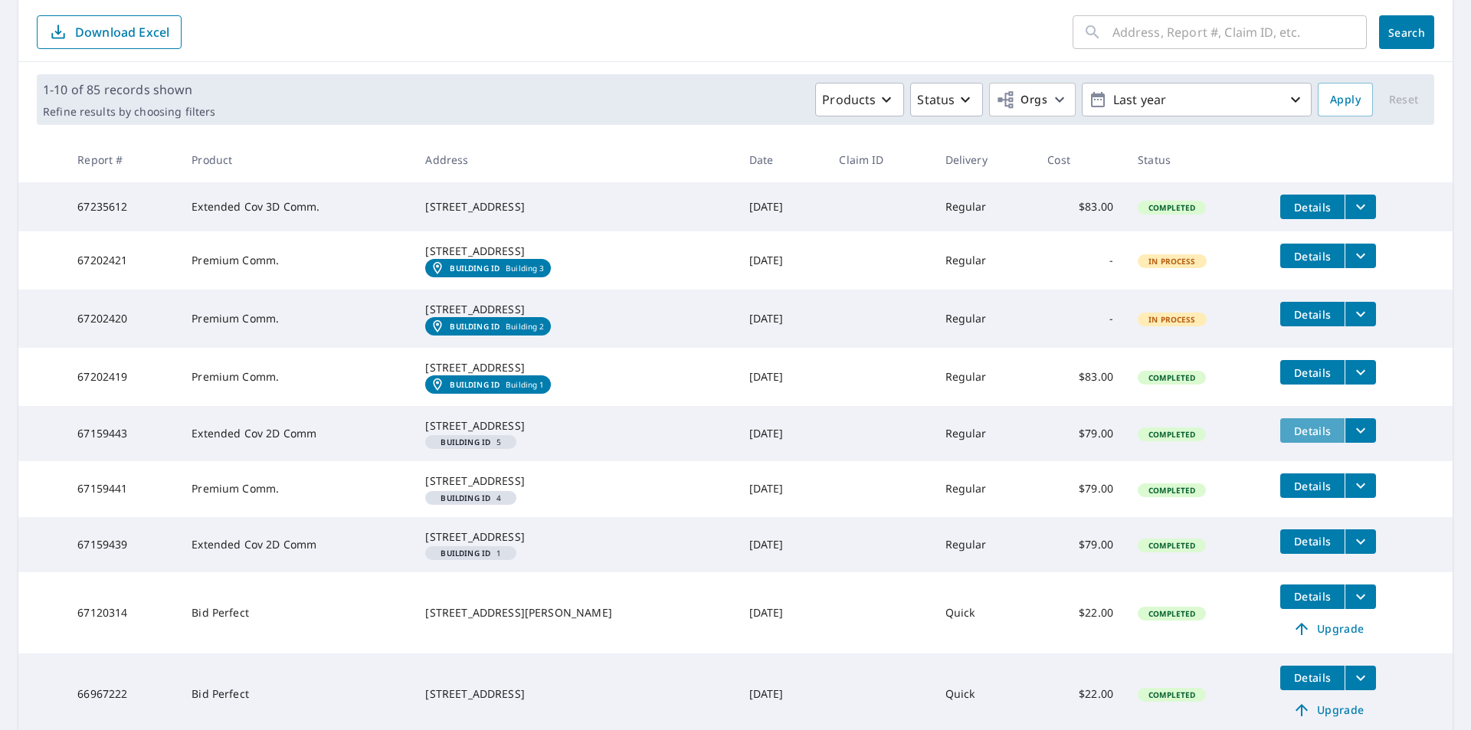
click at [1303, 438] on span "Details" at bounding box center [1312, 431] width 46 height 15
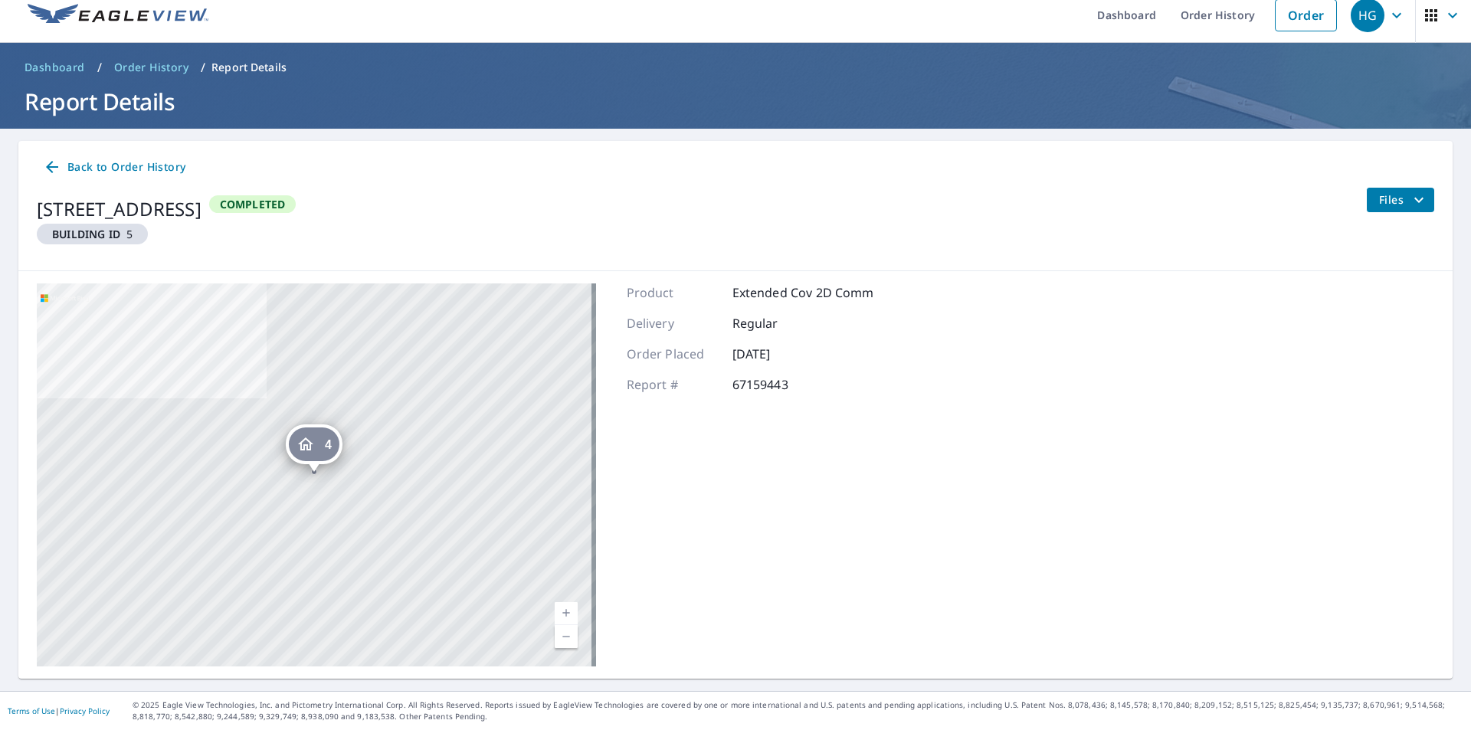
click at [1382, 201] on span "Files" at bounding box center [1403, 200] width 49 height 18
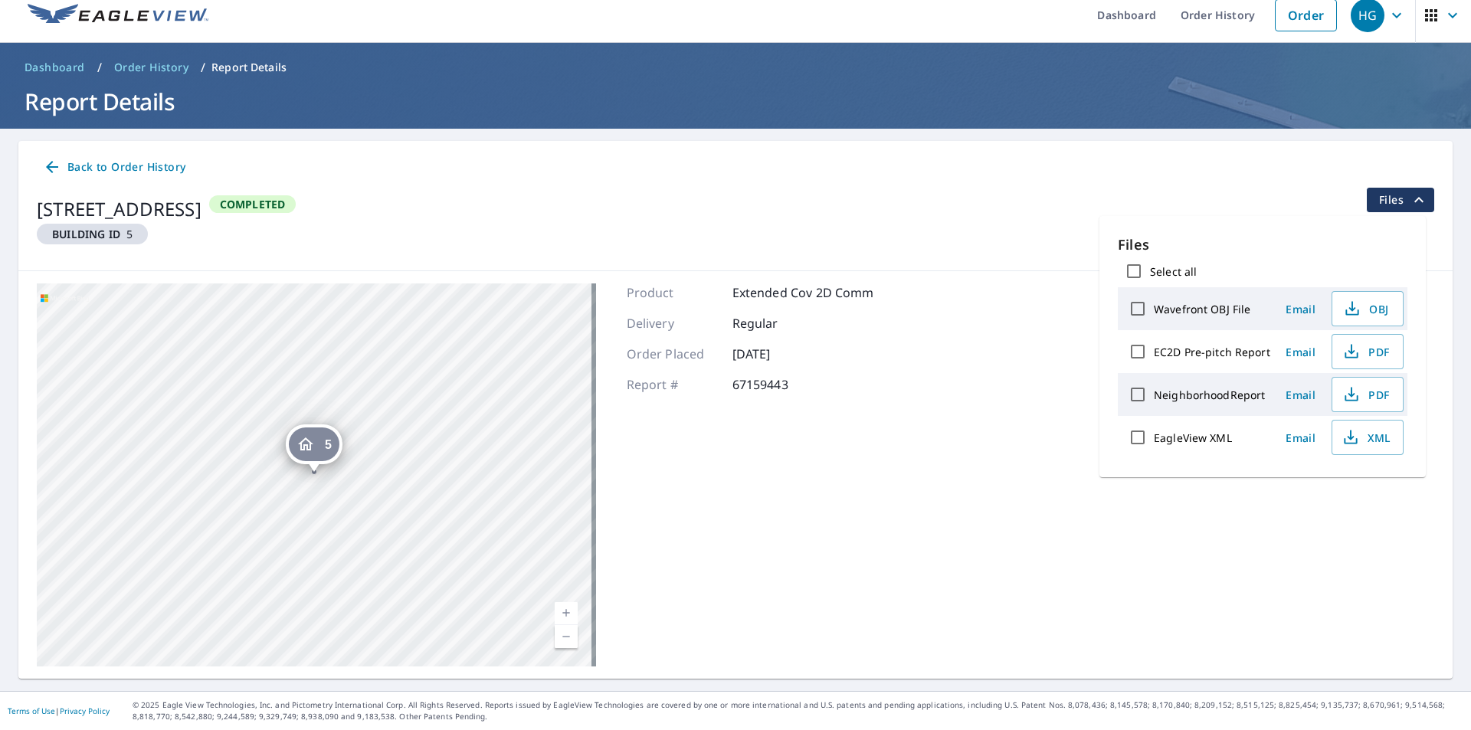
click at [1131, 271] on input "Select all" at bounding box center [1134, 271] width 32 height 32
checkbox input "true"
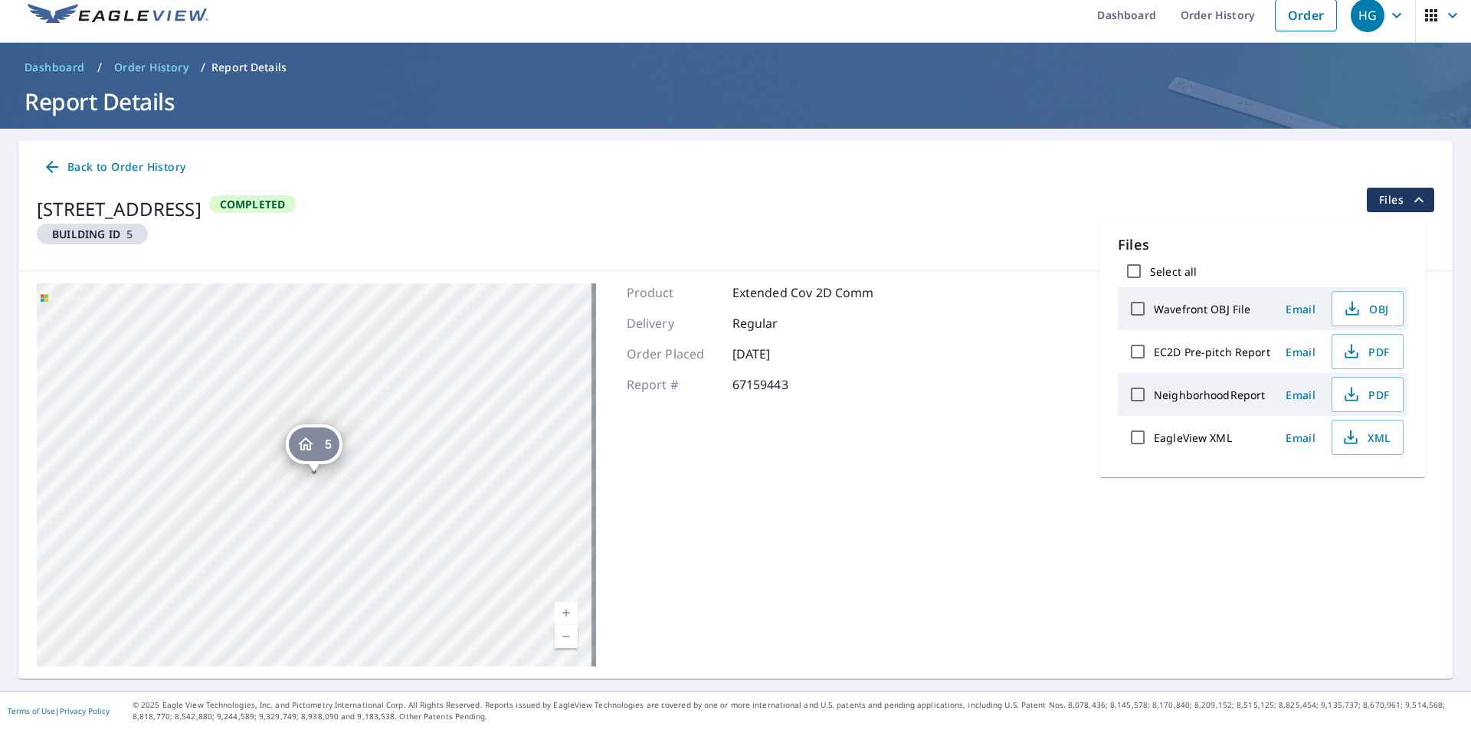
checkbox input "true"
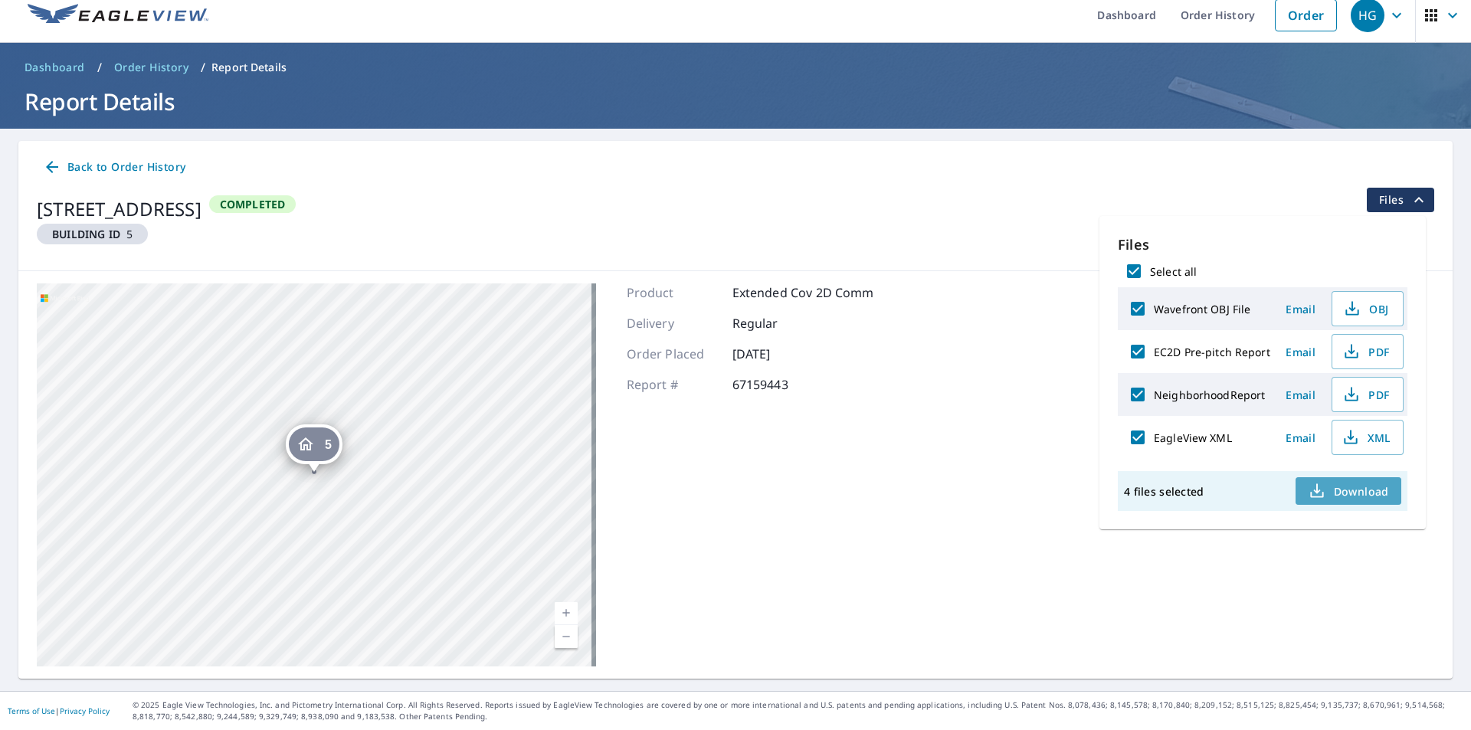
click at [1359, 493] on span "Download" at bounding box center [1348, 491] width 81 height 18
click at [1185, 12] on link "Order History" at bounding box center [1217, 15] width 99 height 56
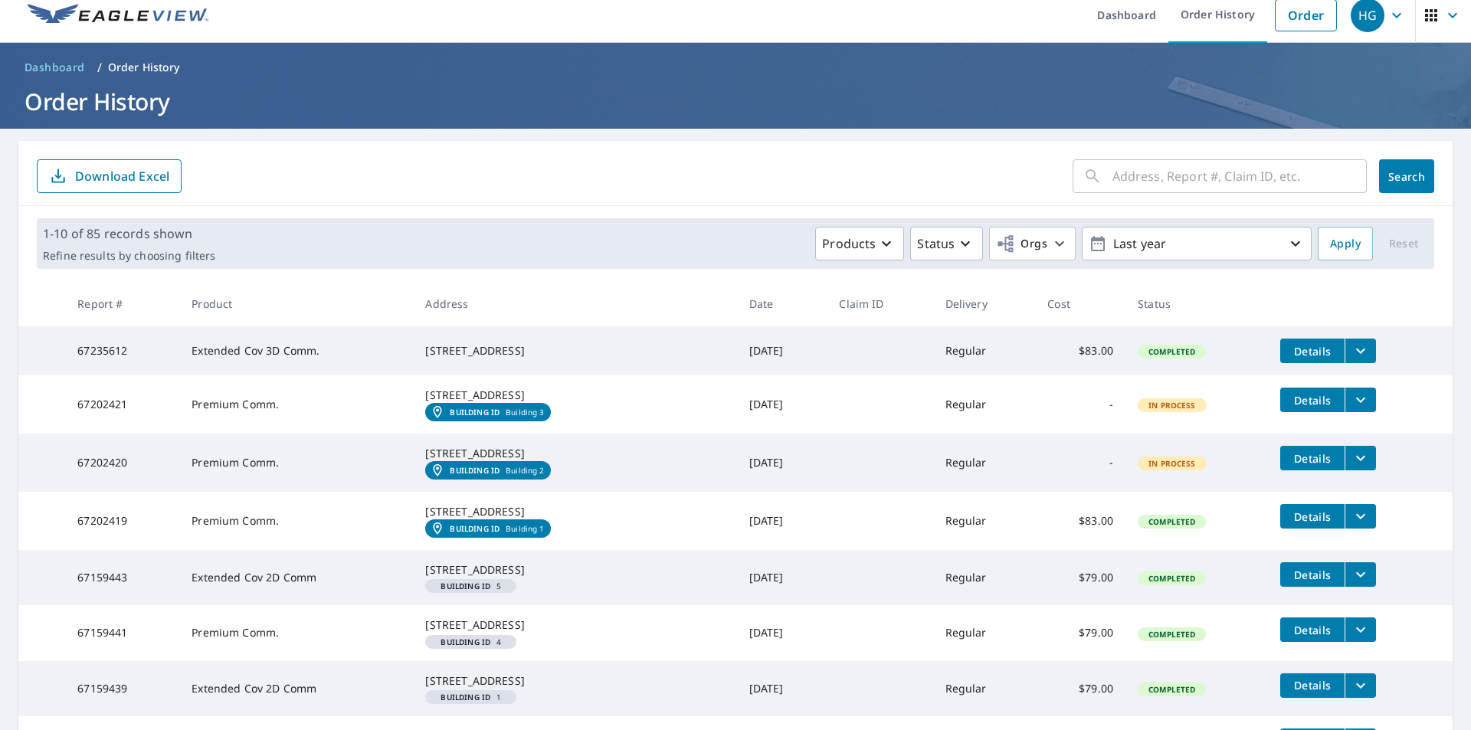
scroll to position [319, 0]
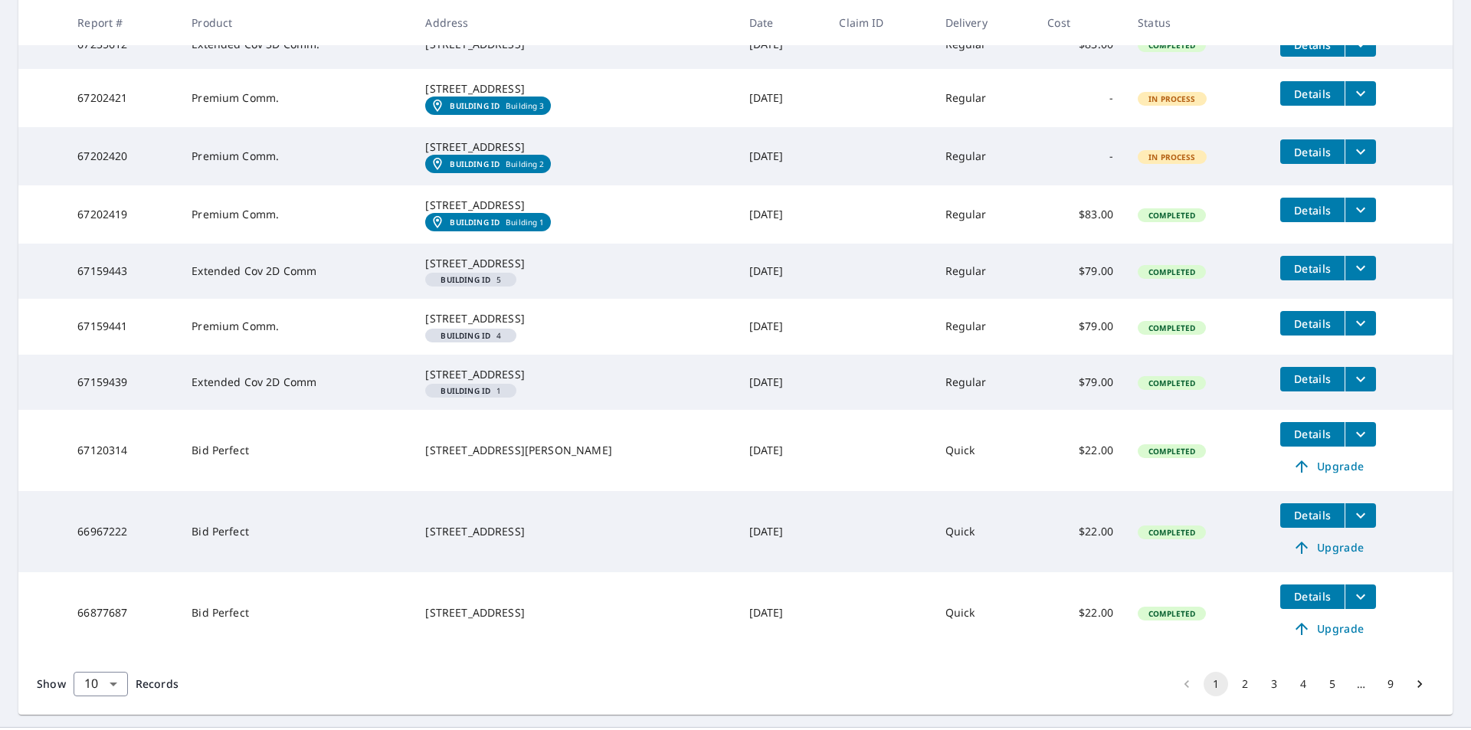
click at [484, 287] on div "Building ID 5" at bounding box center [470, 280] width 91 height 14
click at [1310, 276] on span "Details" at bounding box center [1312, 268] width 46 height 15
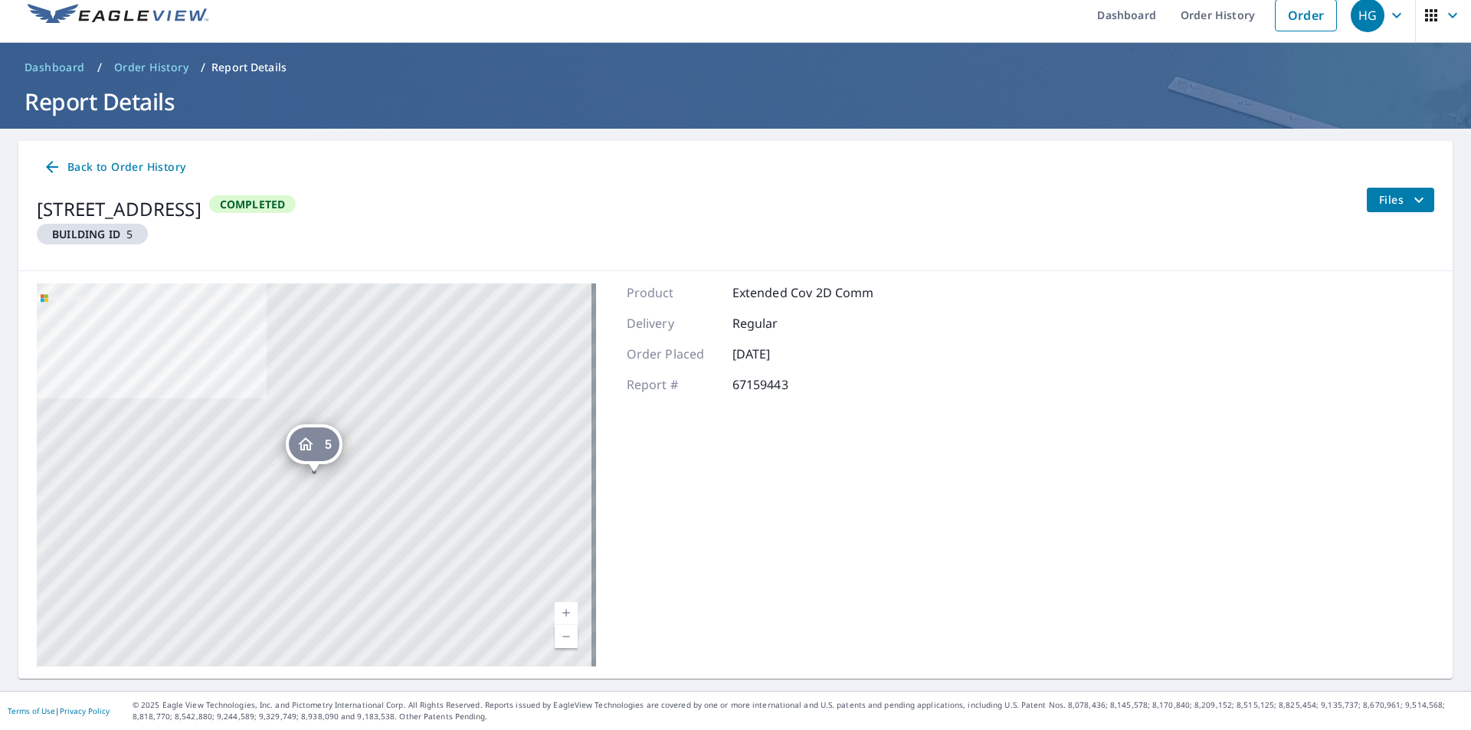
click at [1372, 73] on ol "Dashboard / Order History / Report Details" at bounding box center [735, 67] width 1434 height 25
click at [1383, 192] on span "Files" at bounding box center [1403, 200] width 49 height 18
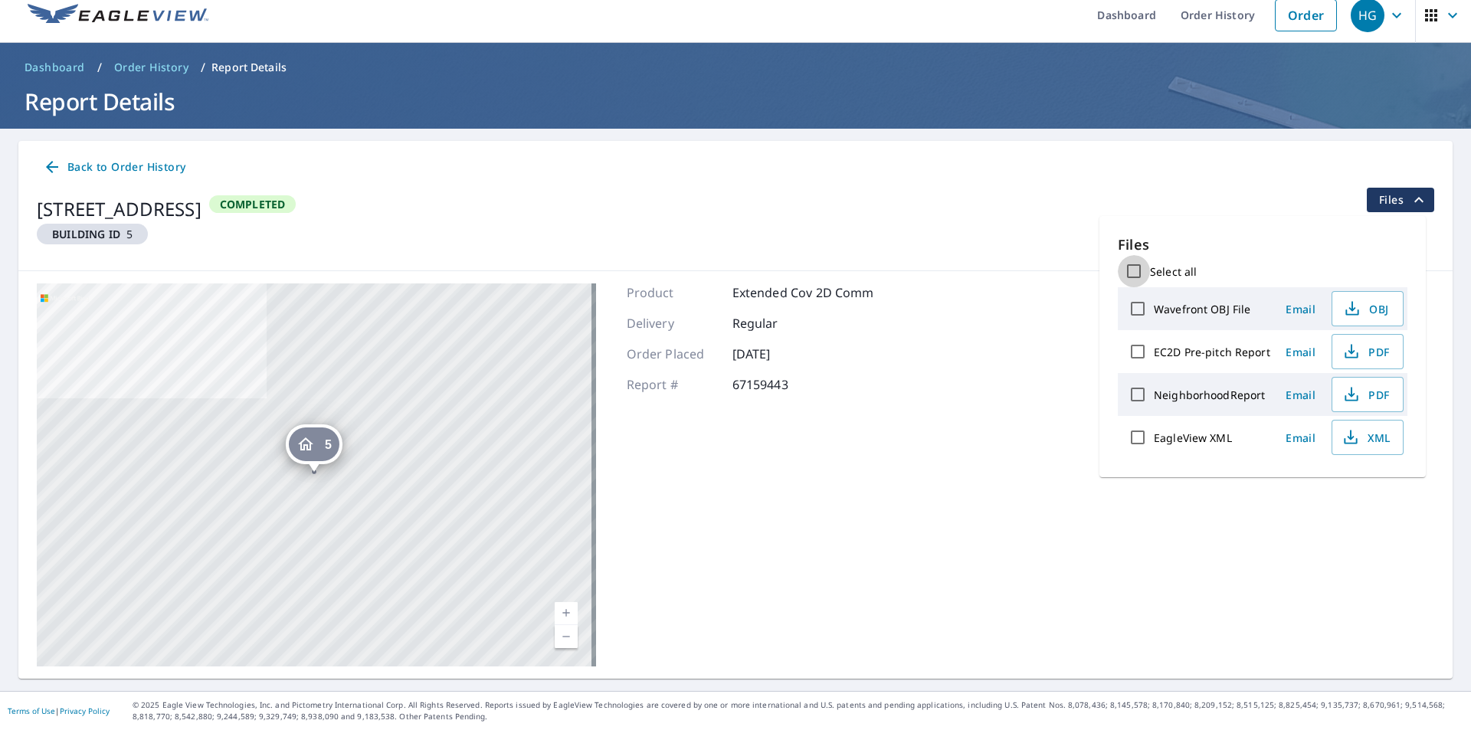
click at [1135, 269] on input "Select all" at bounding box center [1134, 271] width 32 height 32
checkbox input "true"
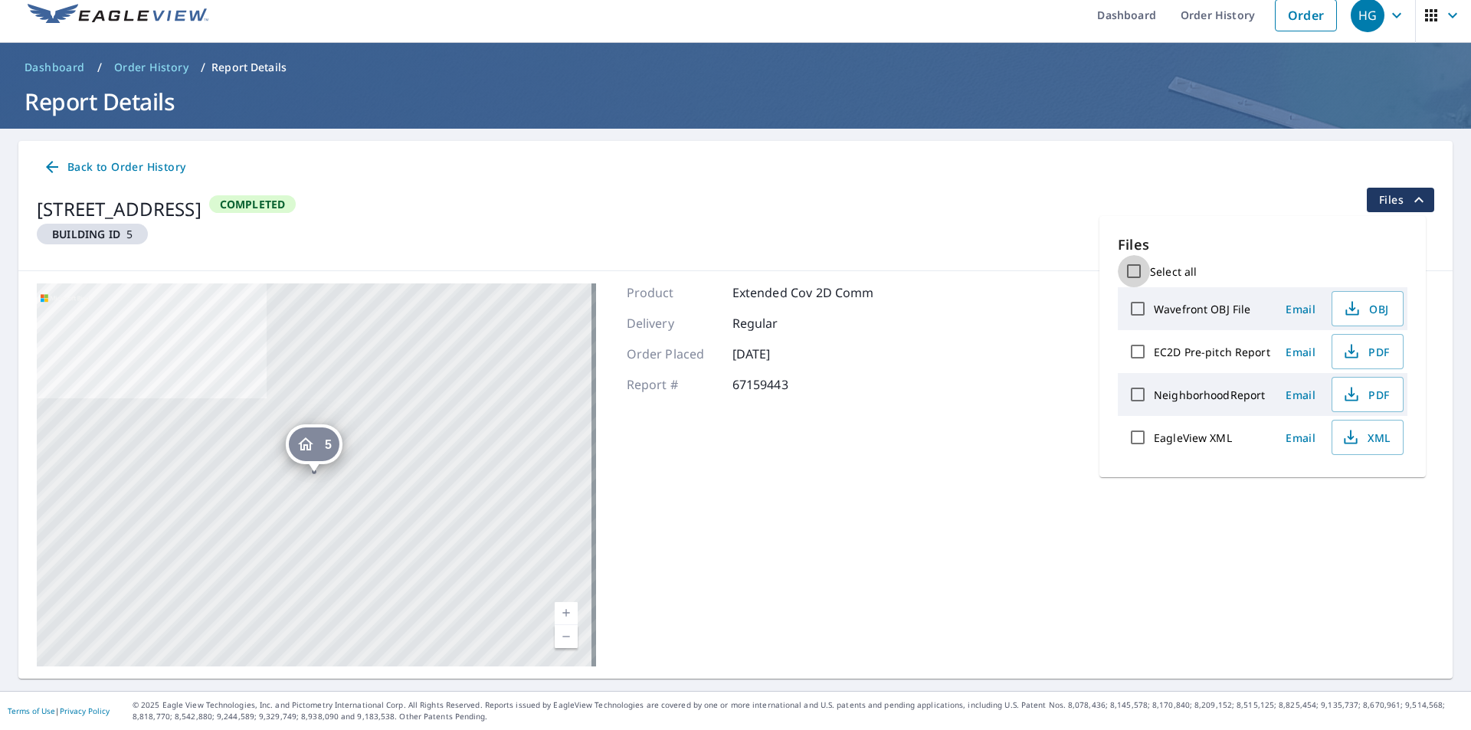
checkbox input "true"
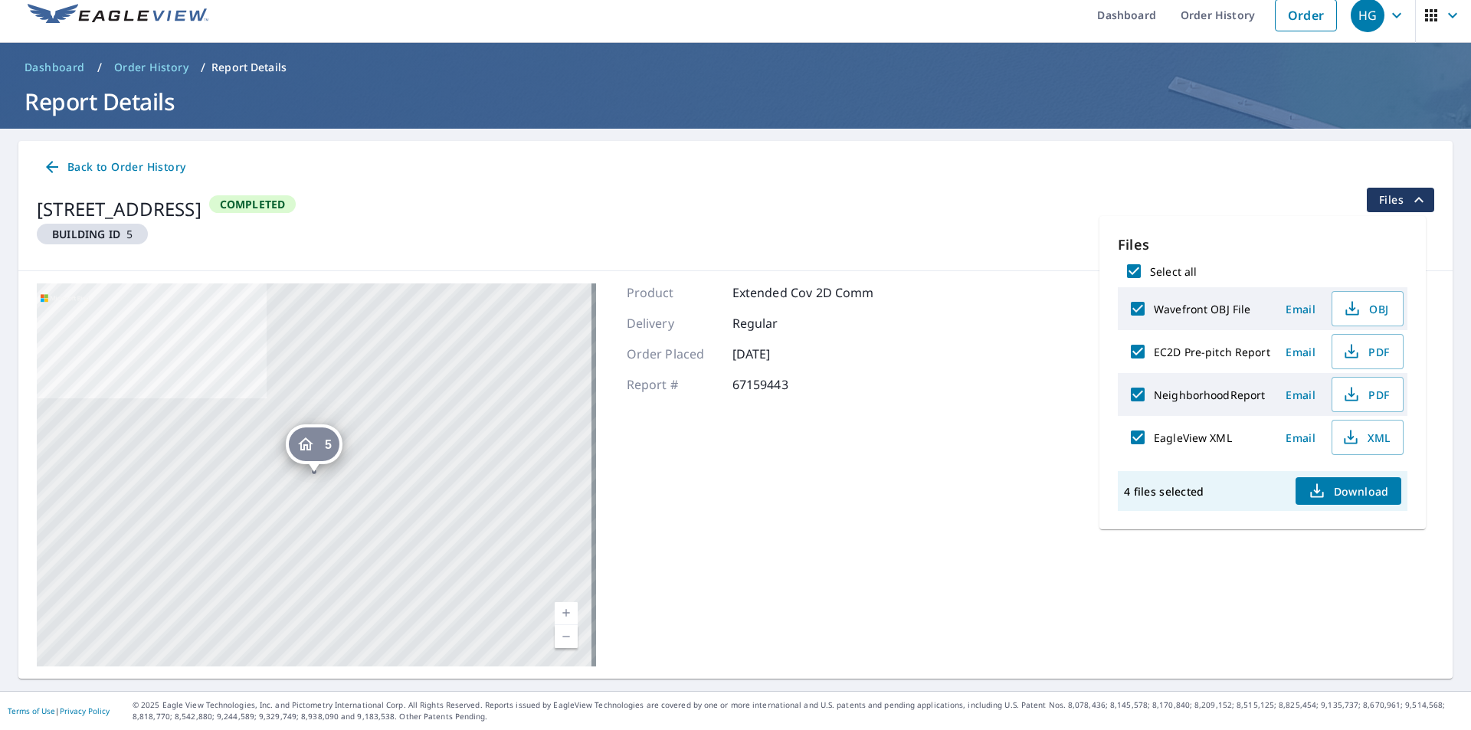
click at [1350, 494] on span "Download" at bounding box center [1348, 491] width 81 height 18
click at [1174, 399] on label "NeighborhoodReport" at bounding box center [1209, 395] width 111 height 15
click at [1154, 399] on input "NeighborhoodReport" at bounding box center [1138, 394] width 32 height 32
checkbox input "false"
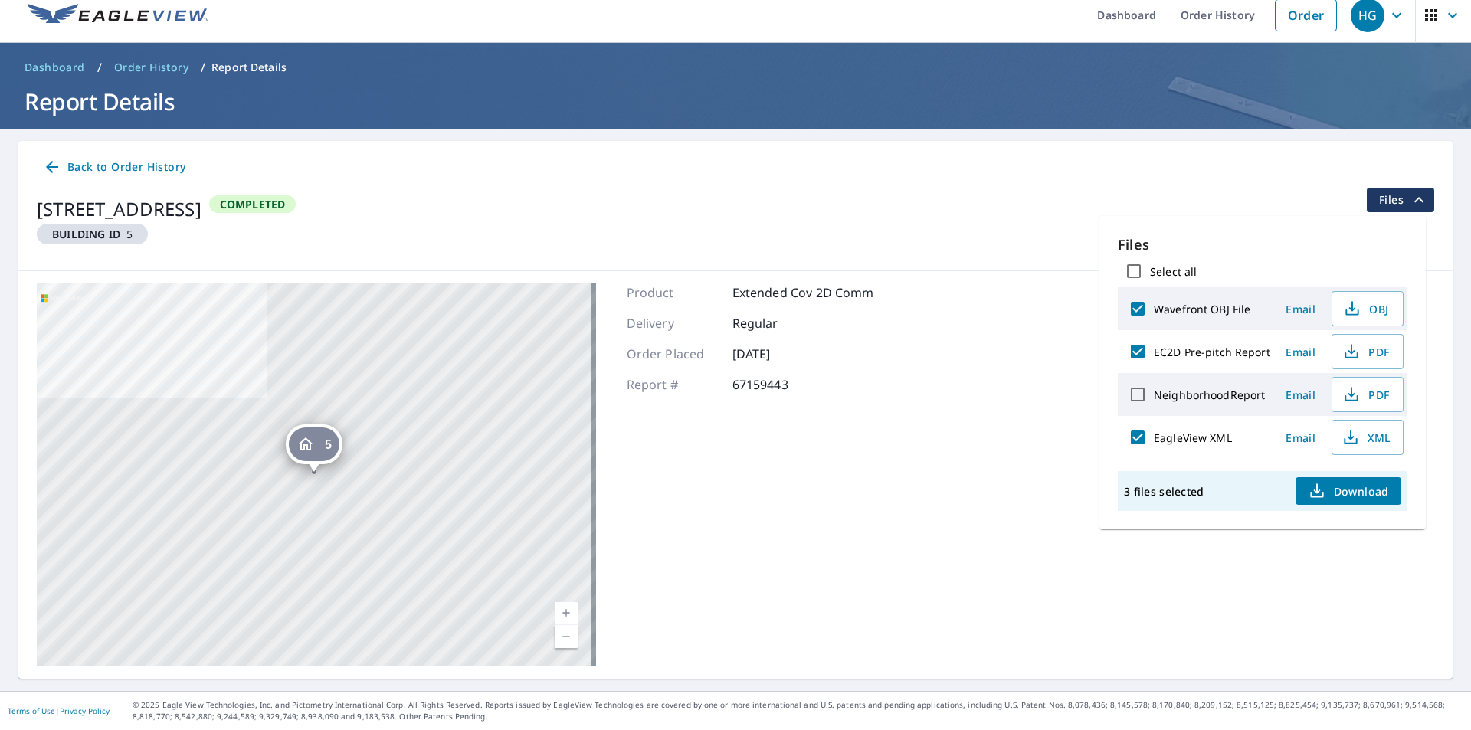
click at [1174, 399] on label "NeighborhoodReport" at bounding box center [1209, 395] width 111 height 15
click at [1154, 399] on input "NeighborhoodReport" at bounding box center [1138, 394] width 32 height 32
checkbox input "true"
click at [1174, 399] on label "NeighborhoodReport" at bounding box center [1209, 395] width 111 height 15
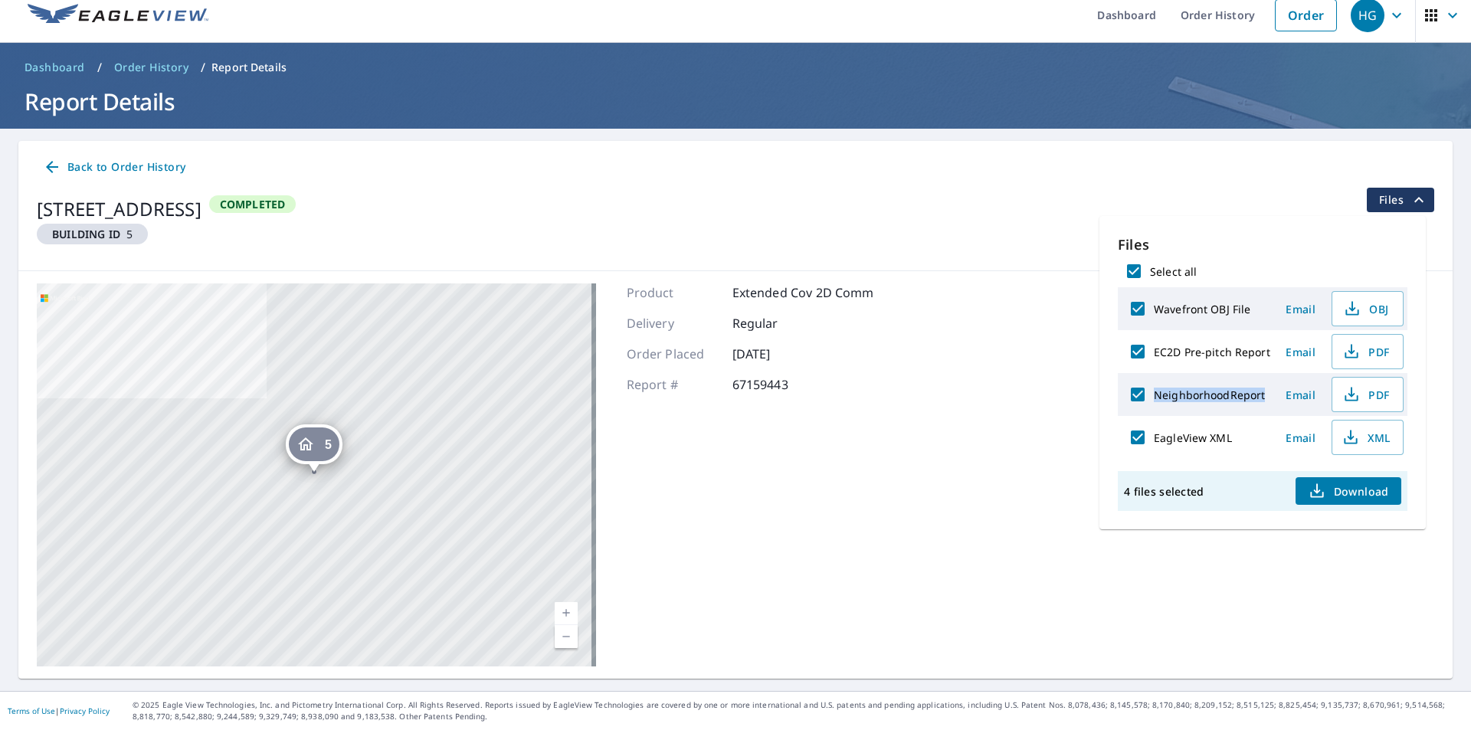
click at [1154, 399] on input "NeighborhoodReport" at bounding box center [1138, 394] width 32 height 32
checkbox input "false"
click at [1387, 398] on span "PDF" at bounding box center [1365, 394] width 49 height 18
click at [1207, 442] on label "EagleView XML" at bounding box center [1193, 438] width 78 height 15
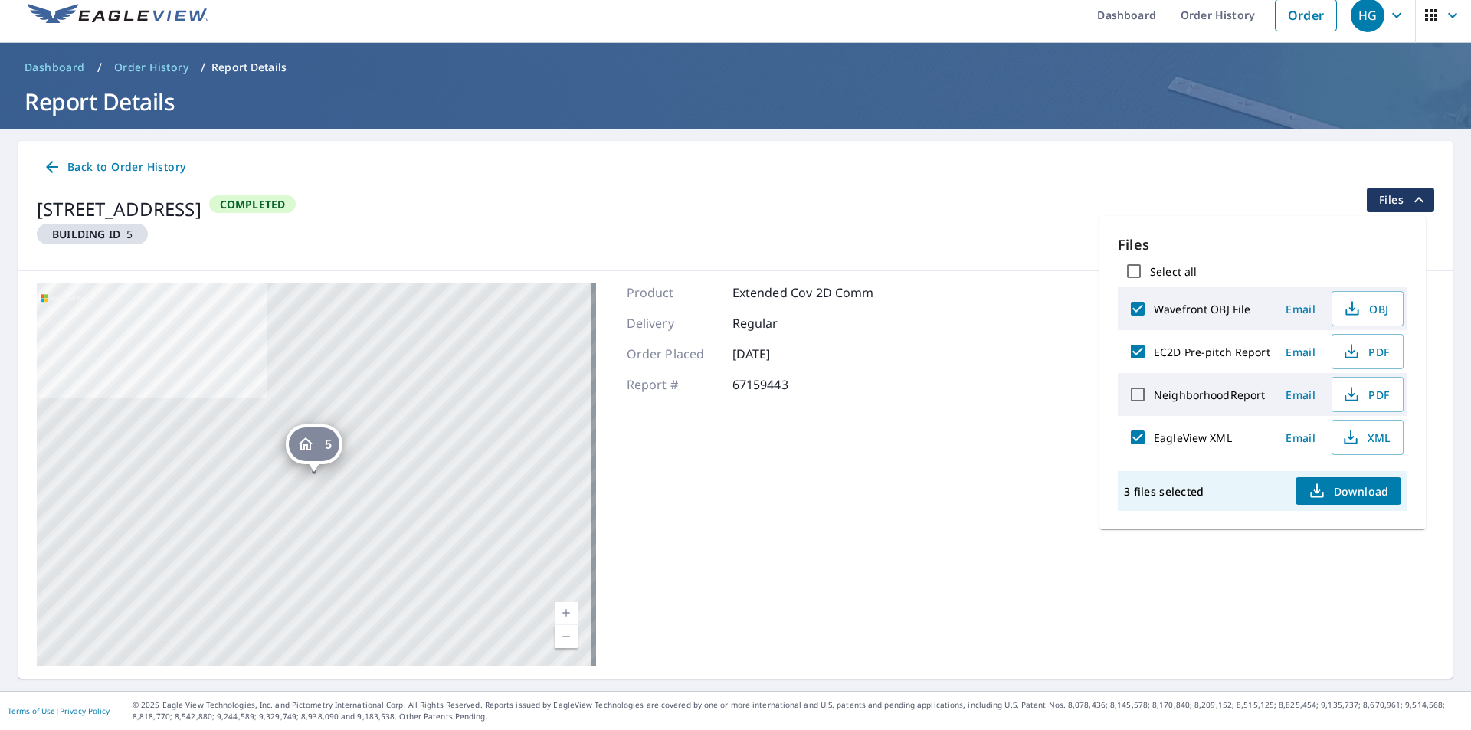
click at [1154, 442] on input "EagleView XML" at bounding box center [1138, 437] width 32 height 32
click at [1207, 442] on label "EagleView XML" at bounding box center [1193, 438] width 78 height 15
click at [1154, 442] on input "EagleView XML" at bounding box center [1138, 437] width 32 height 32
checkbox input "true"
click at [1367, 452] on button "XML" at bounding box center [1367, 437] width 72 height 35
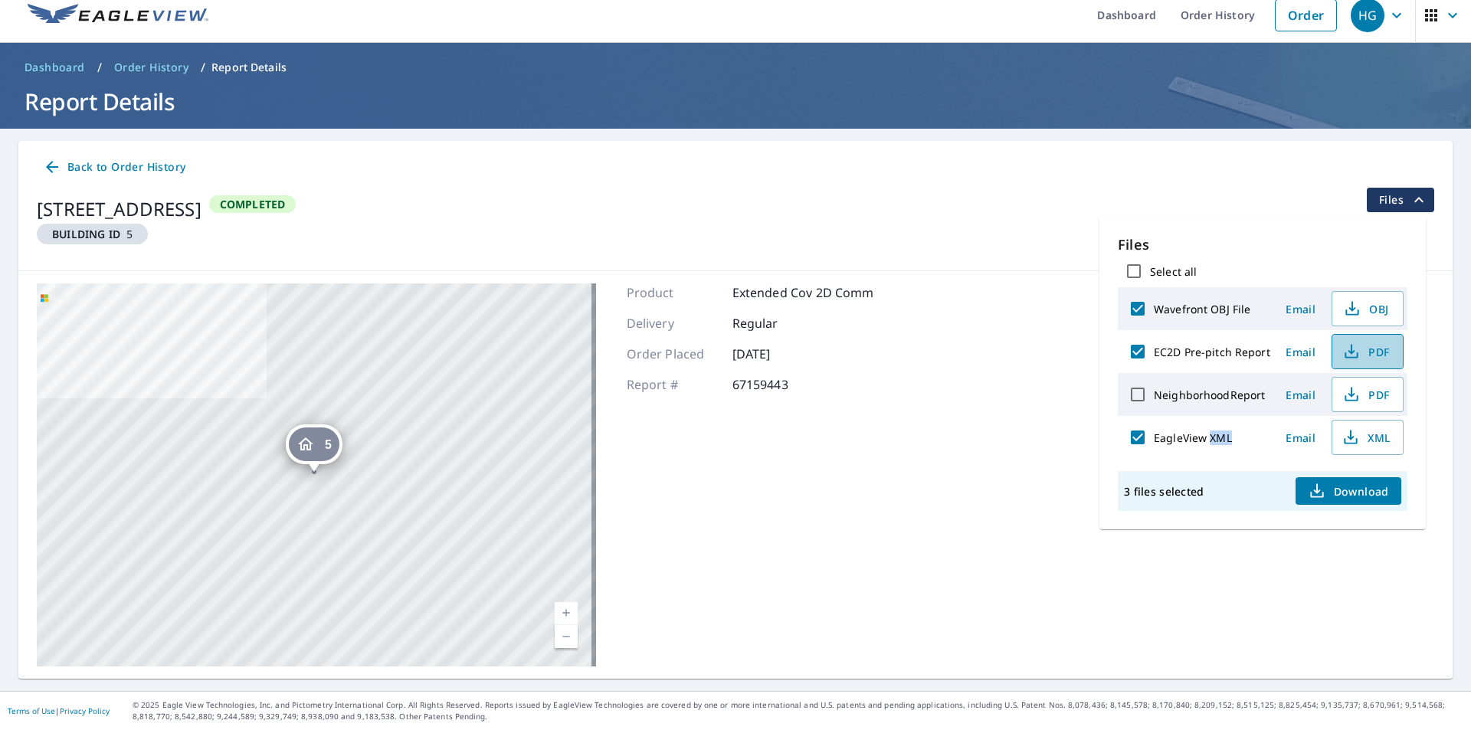
click at [1384, 346] on span "PDF" at bounding box center [1365, 351] width 49 height 18
